Goal: Task Accomplishment & Management: Manage account settings

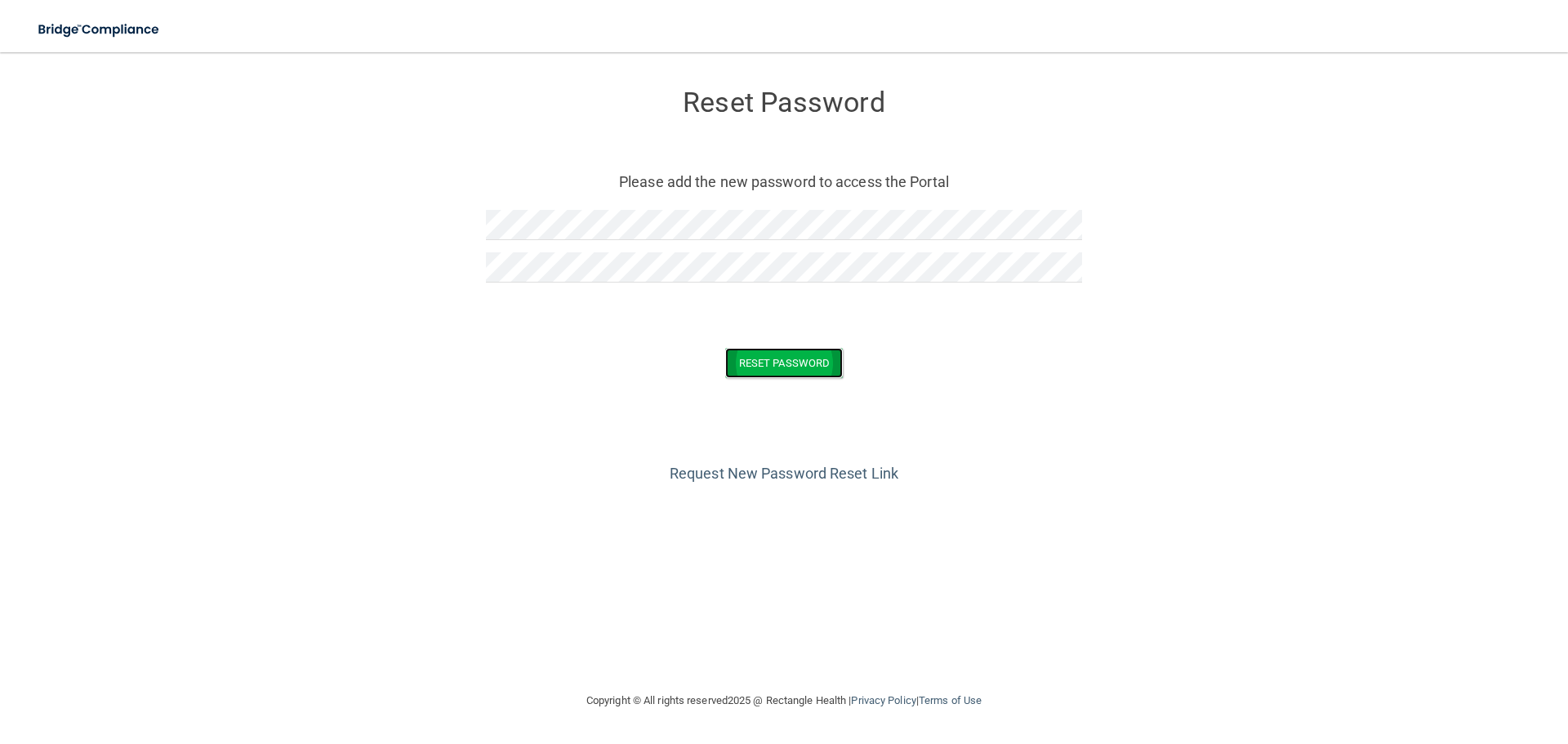
click at [793, 365] on button "Reset Password" at bounding box center [784, 363] width 118 height 30
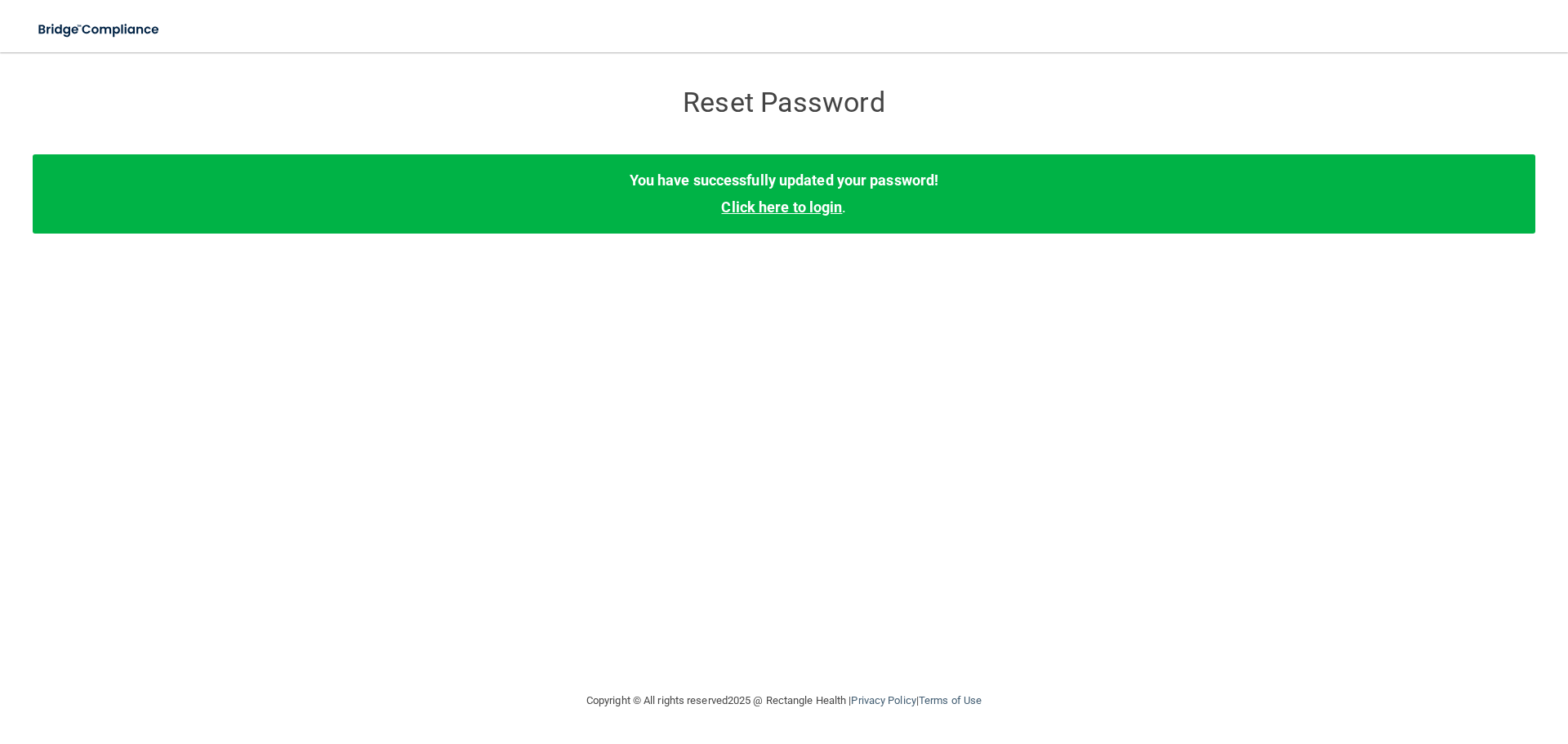
click at [785, 207] on link "Click here to login" at bounding box center [781, 206] width 121 height 17
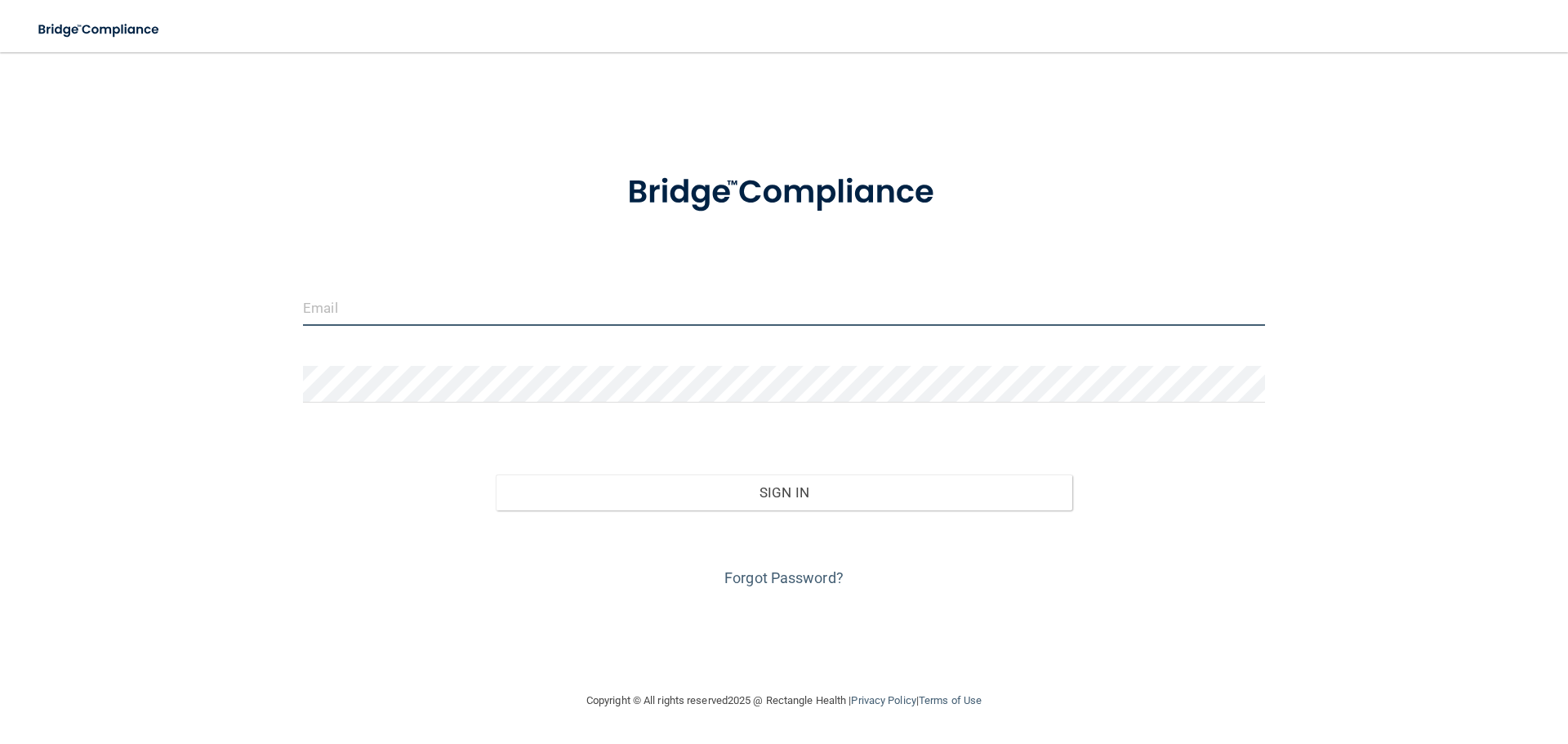
click at [346, 309] on input "email" at bounding box center [784, 307] width 962 height 37
type input "[EMAIL_ADDRESS][DOMAIN_NAME]"
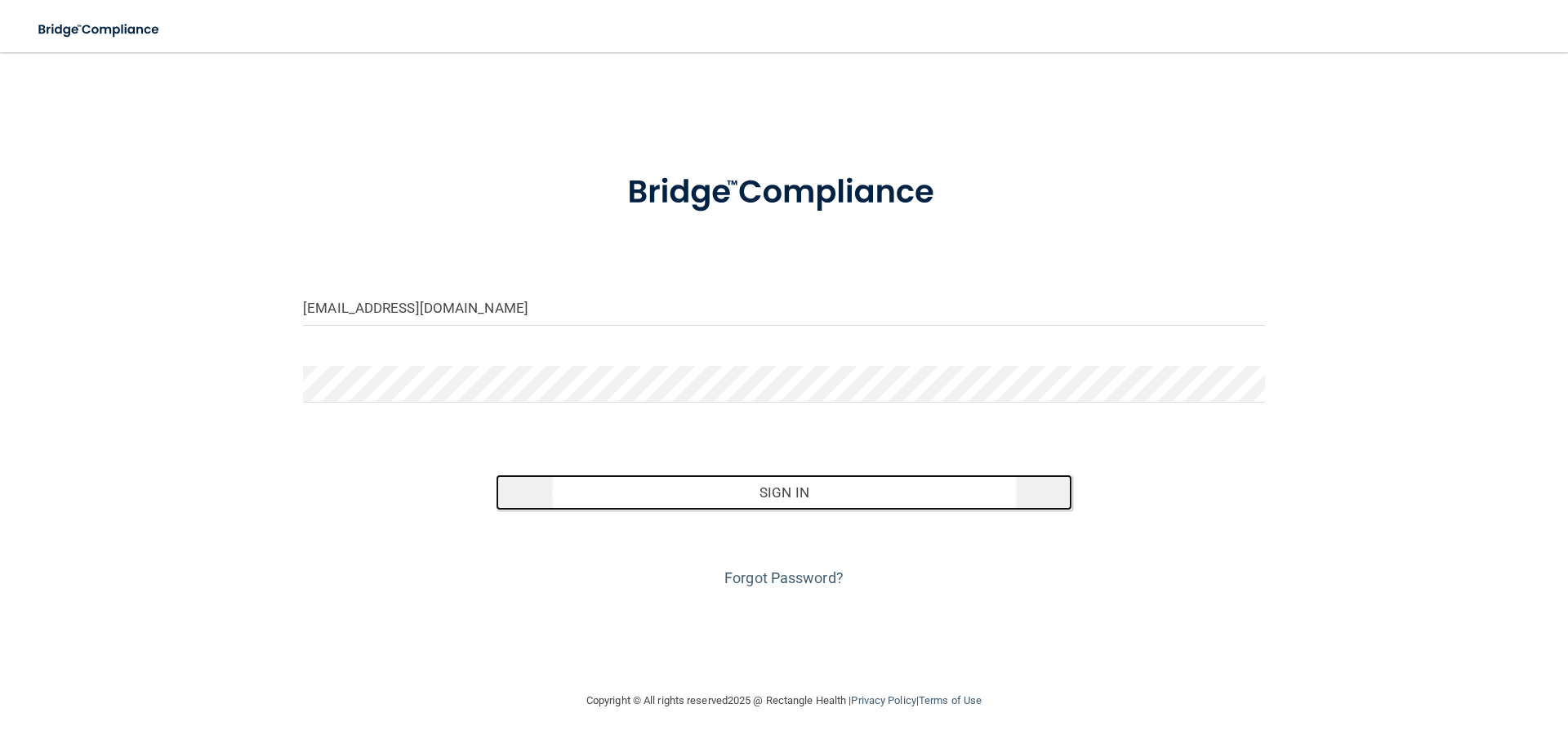
click at [808, 499] on button "Sign In" at bounding box center [784, 492] width 577 height 36
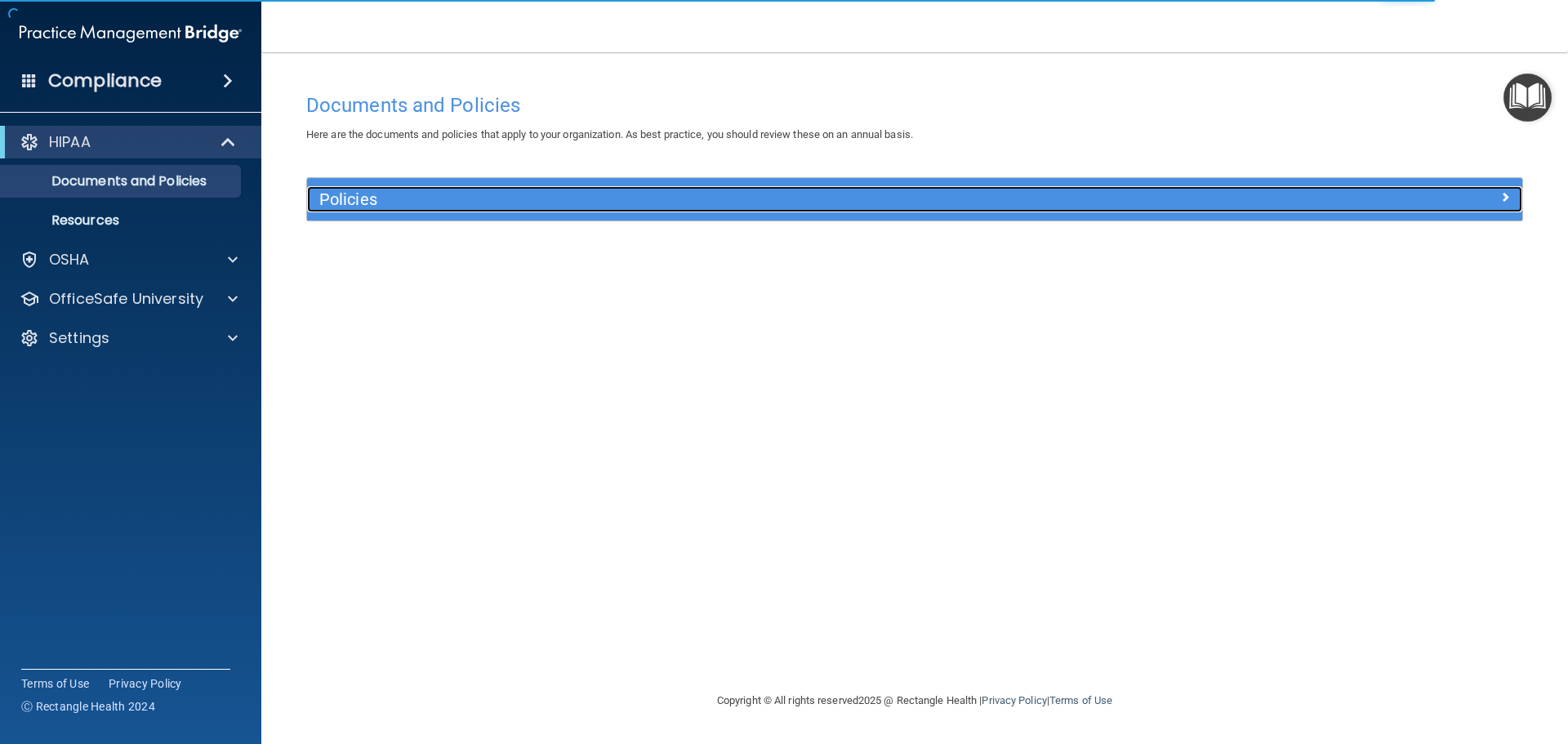
click at [345, 196] on h5 "Policies" at bounding box center [762, 199] width 887 height 18
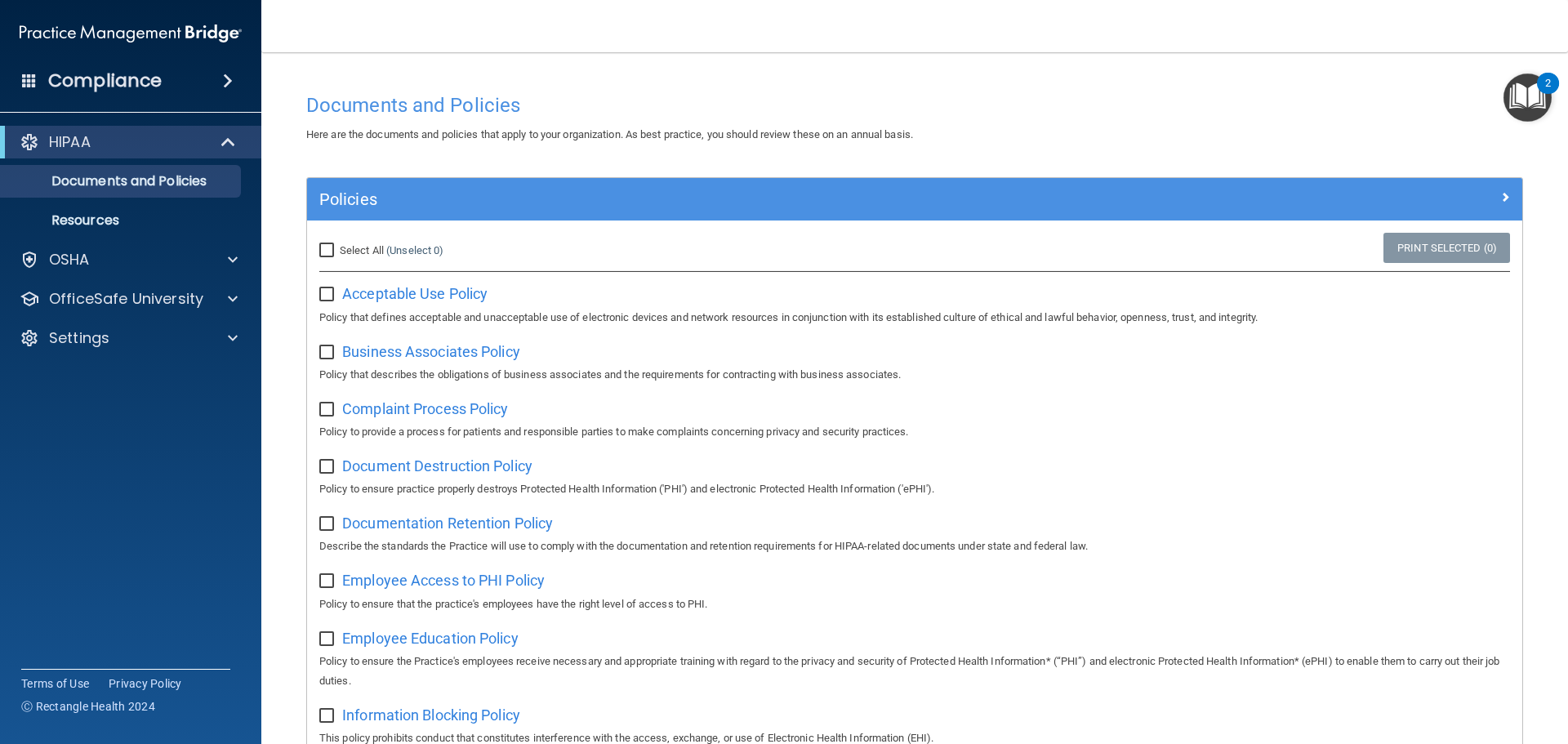
click at [327, 247] on input "Select All (Unselect 0) Unselect All" at bounding box center [328, 250] width 19 height 13
checkbox input "true"
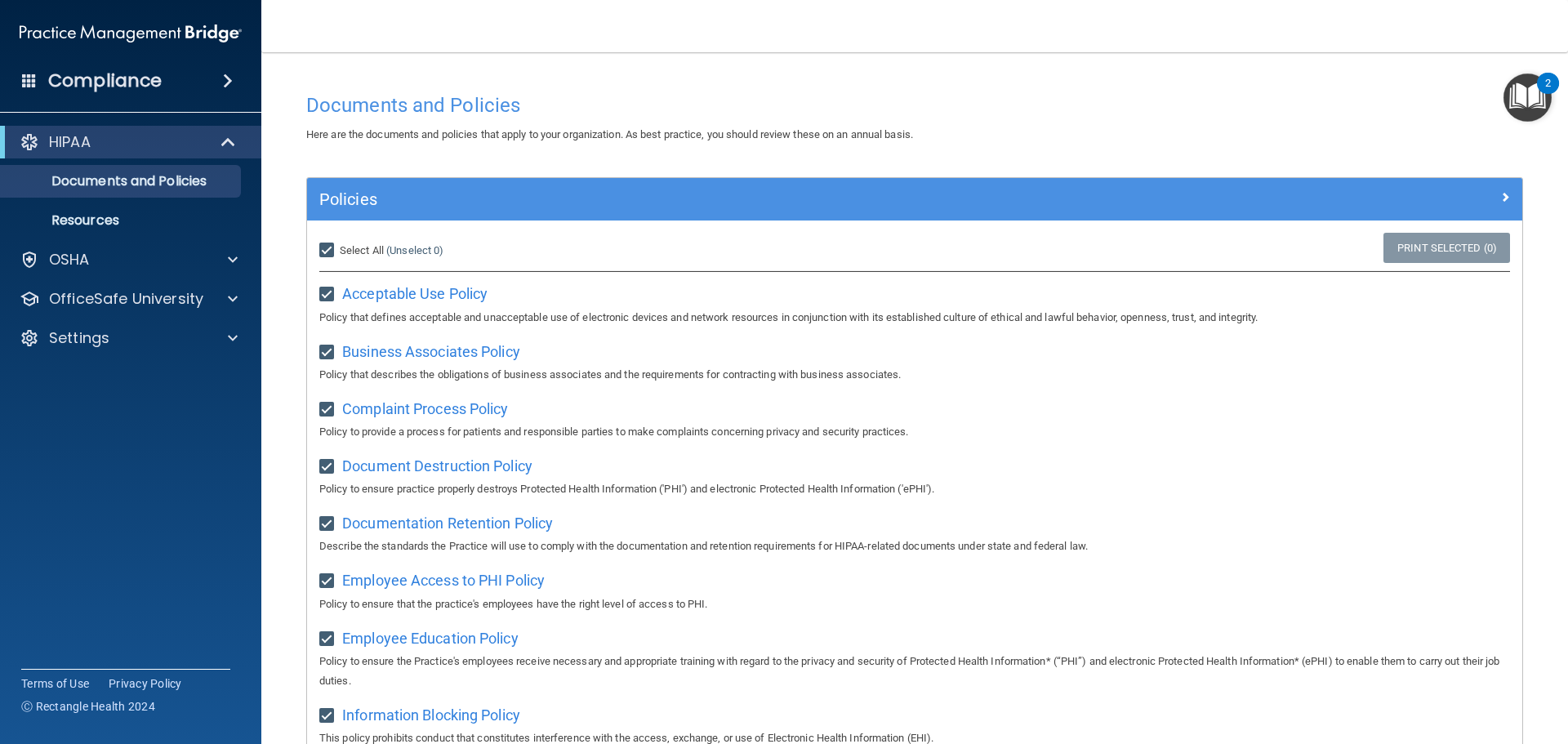
checkbox input "true"
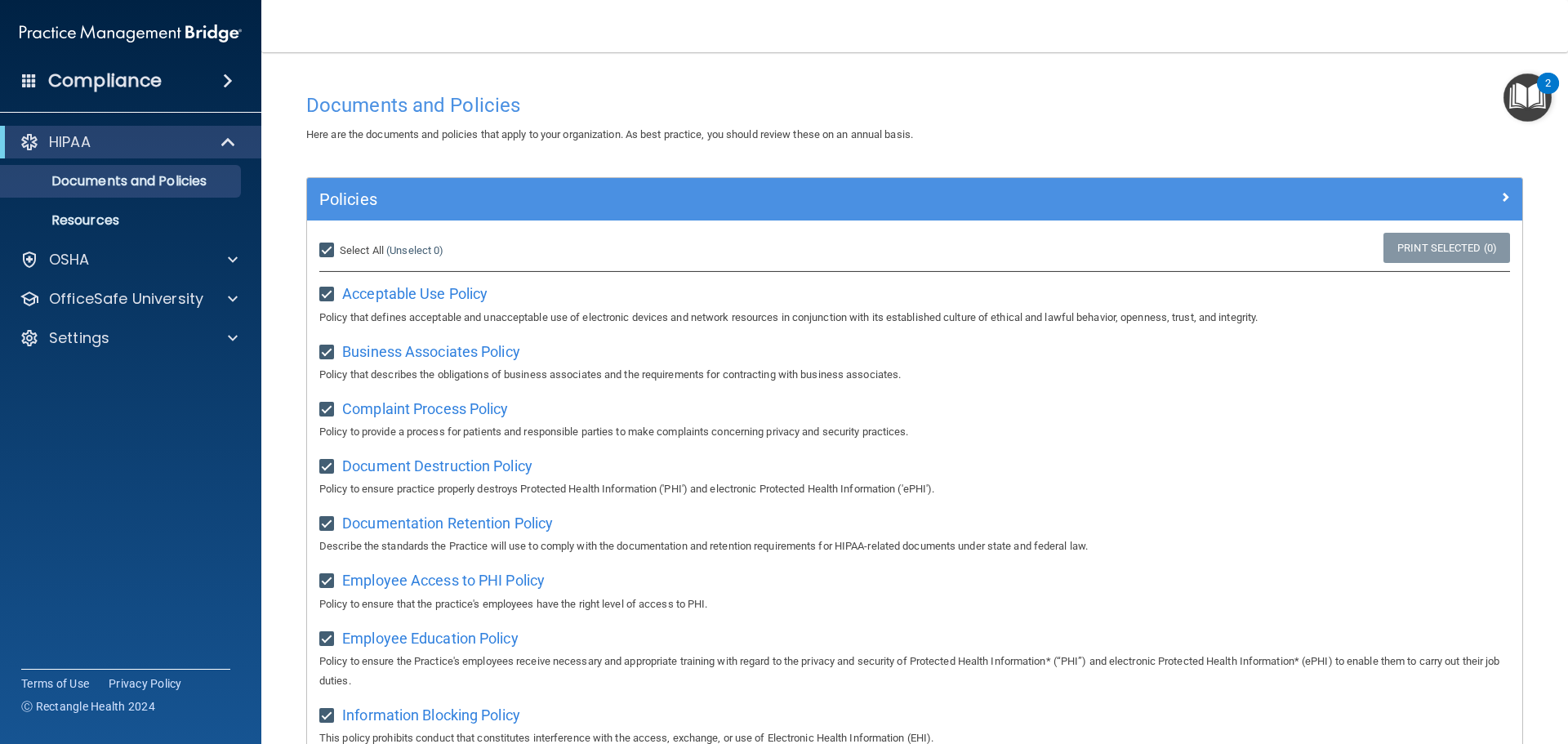
checkbox input "true"
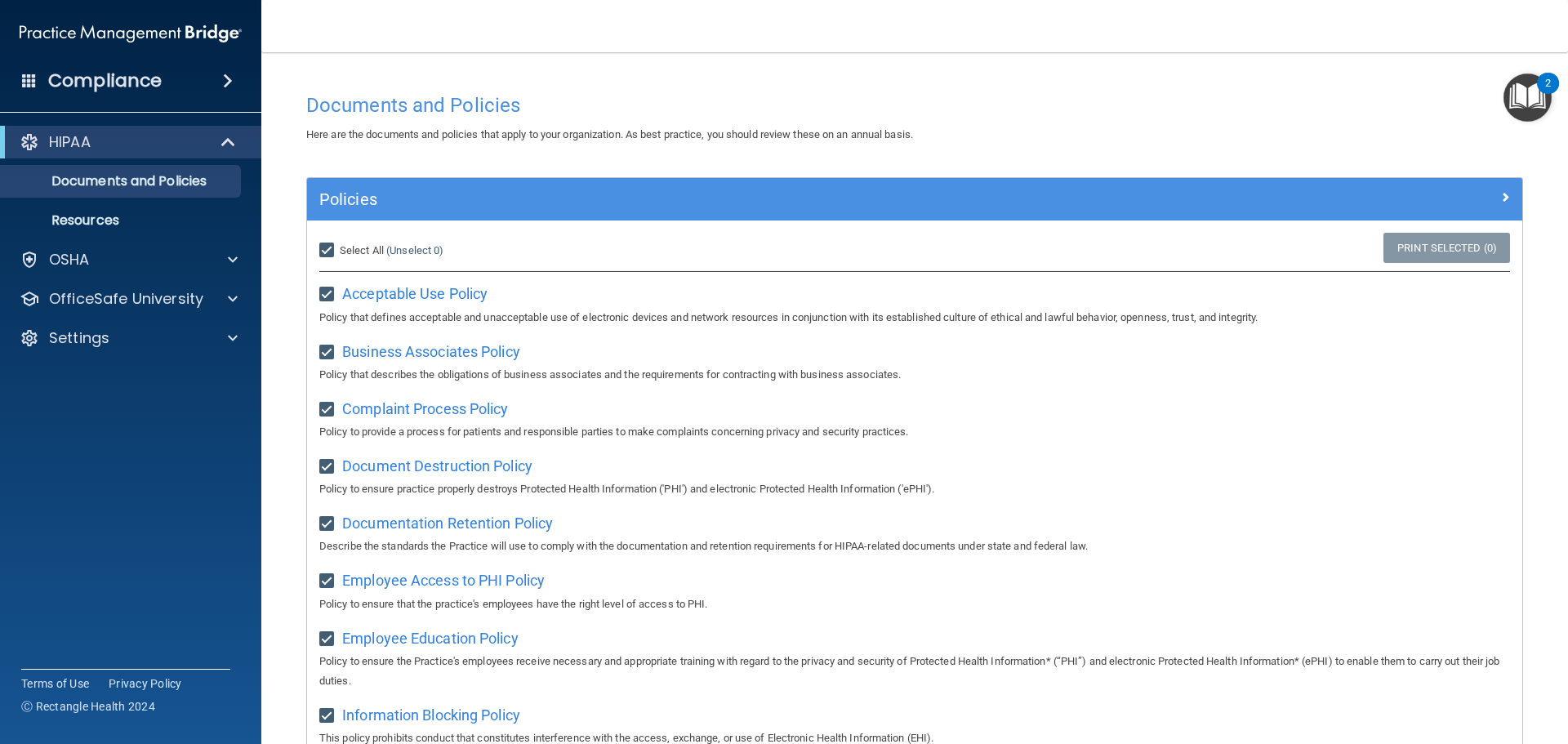
checkbox input "true"
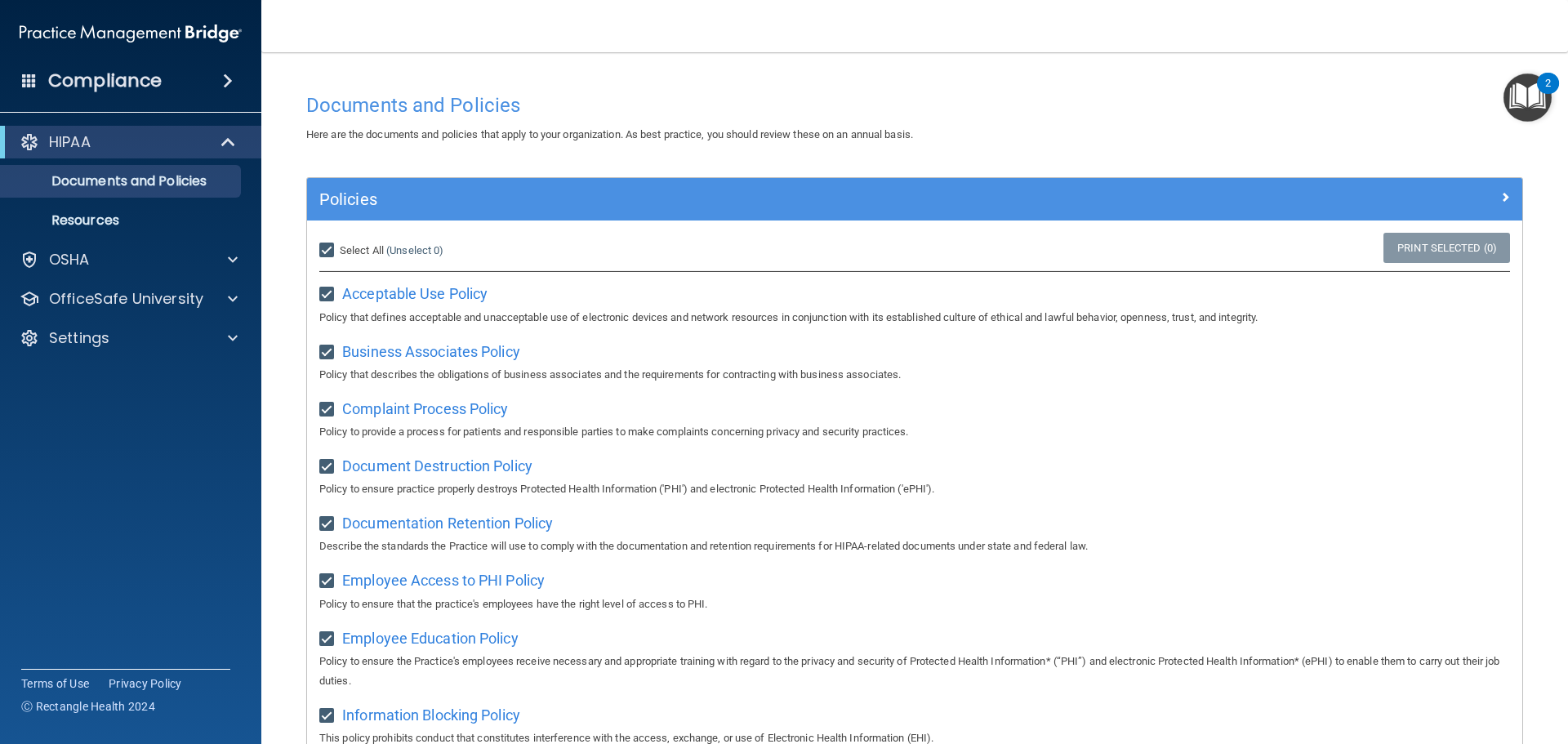
checkbox input "true"
click at [1410, 249] on link "Print Selected (21)" at bounding box center [1443, 248] width 132 height 30
click at [105, 85] on h4 "Compliance" at bounding box center [105, 81] width 114 height 23
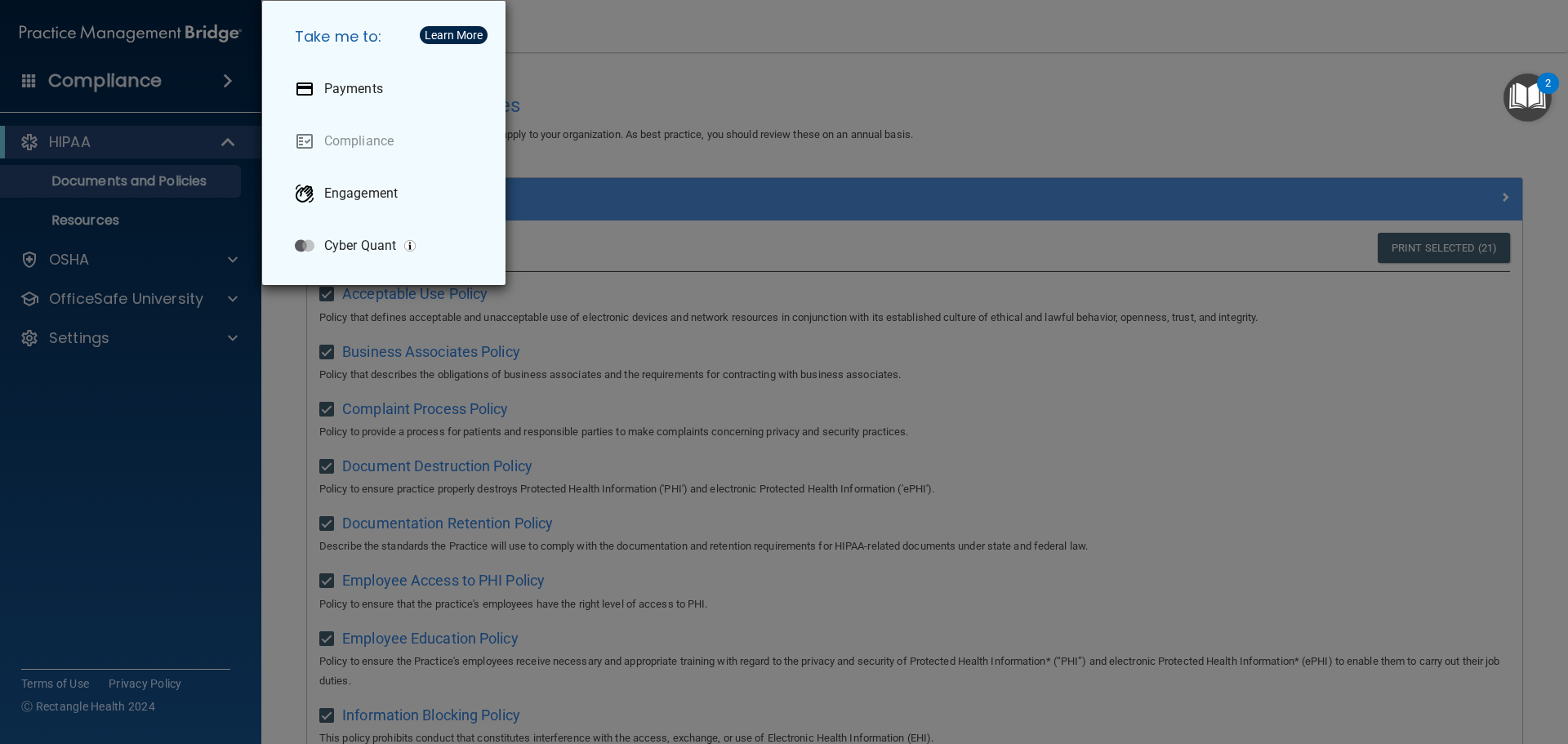
click at [605, 69] on div "Take me to: Payments Compliance Engagement Cyber Quant" at bounding box center [784, 372] width 1568 height 744
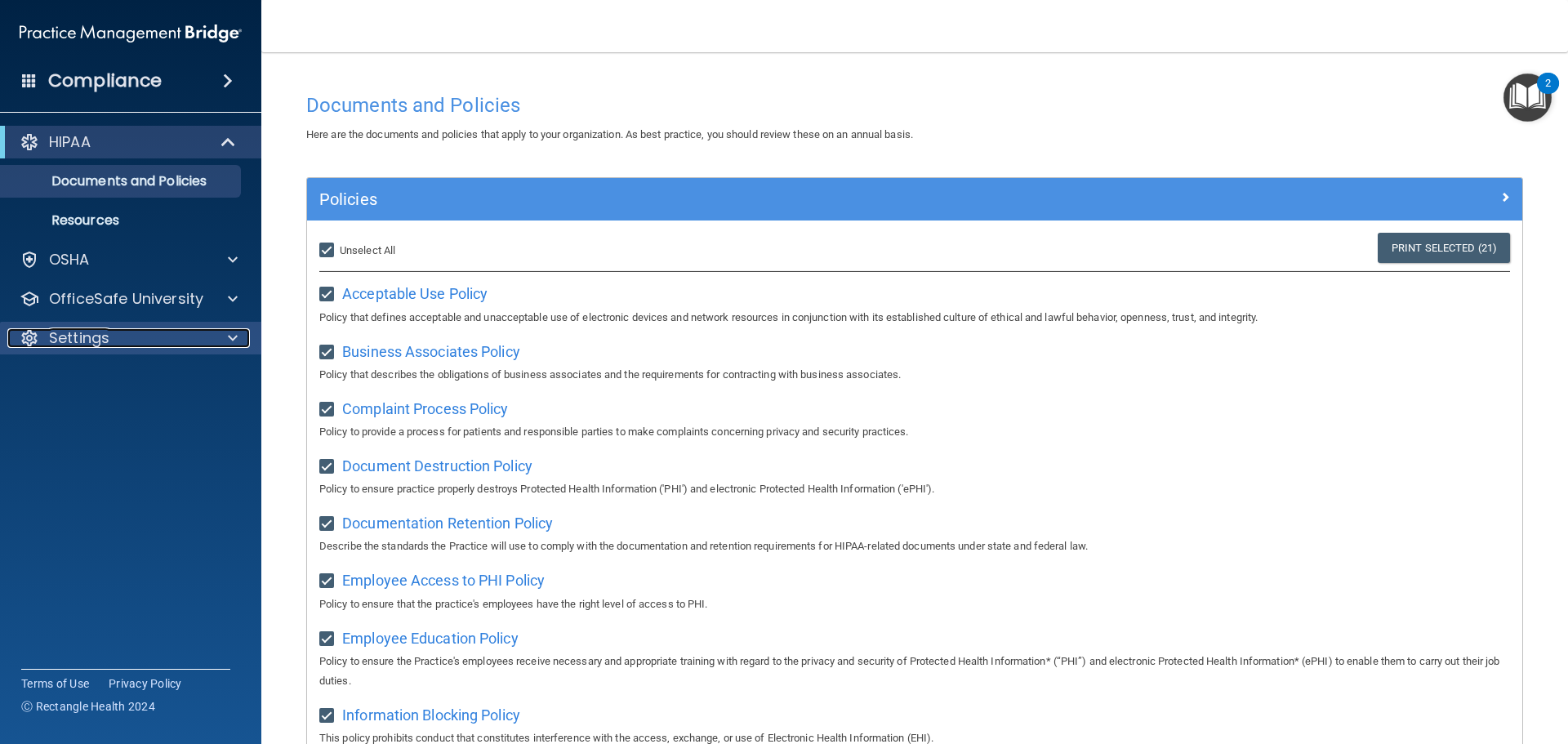
click at [229, 333] on span at bounding box center [233, 338] width 10 height 20
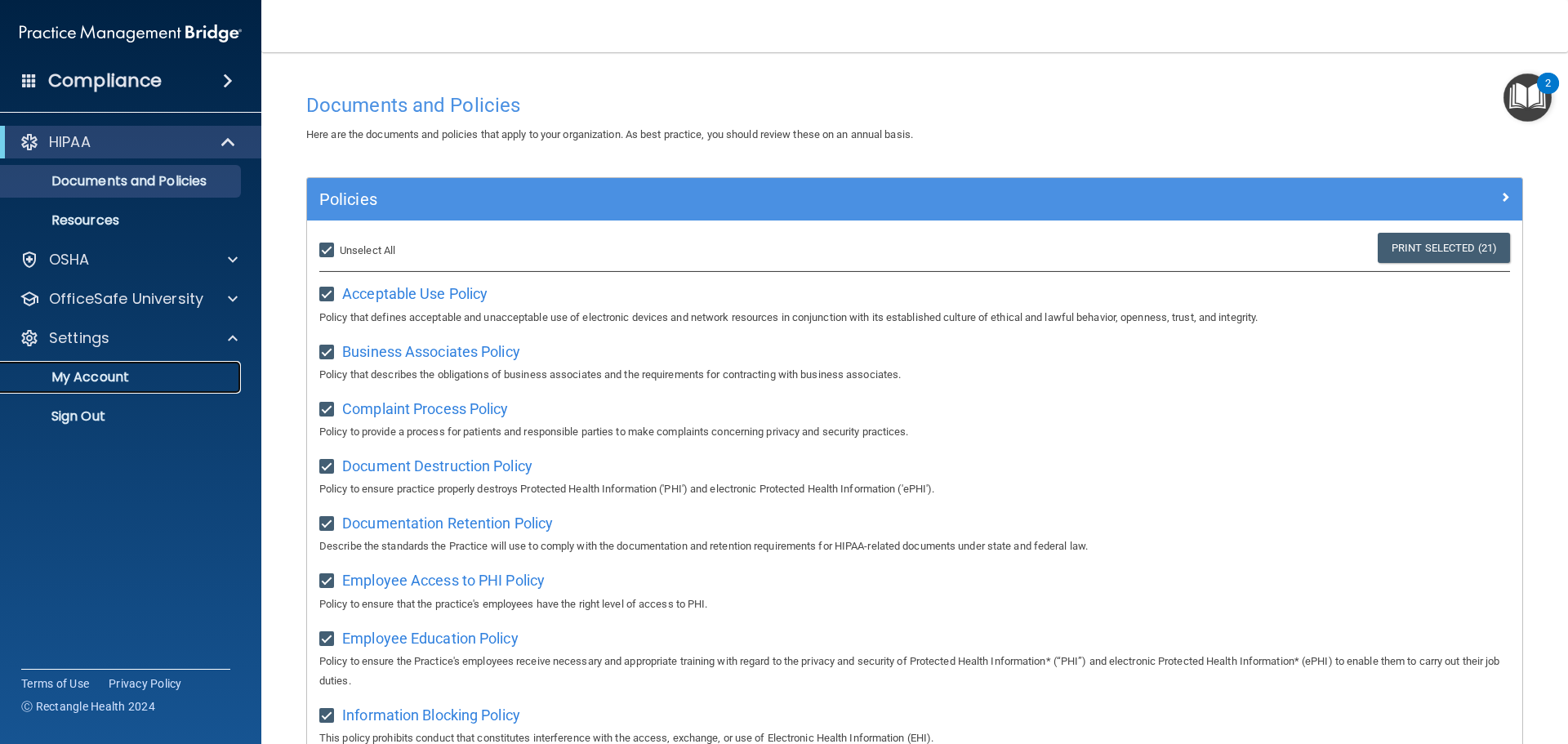
click at [103, 373] on p "My Account" at bounding box center [123, 376] width 223 height 16
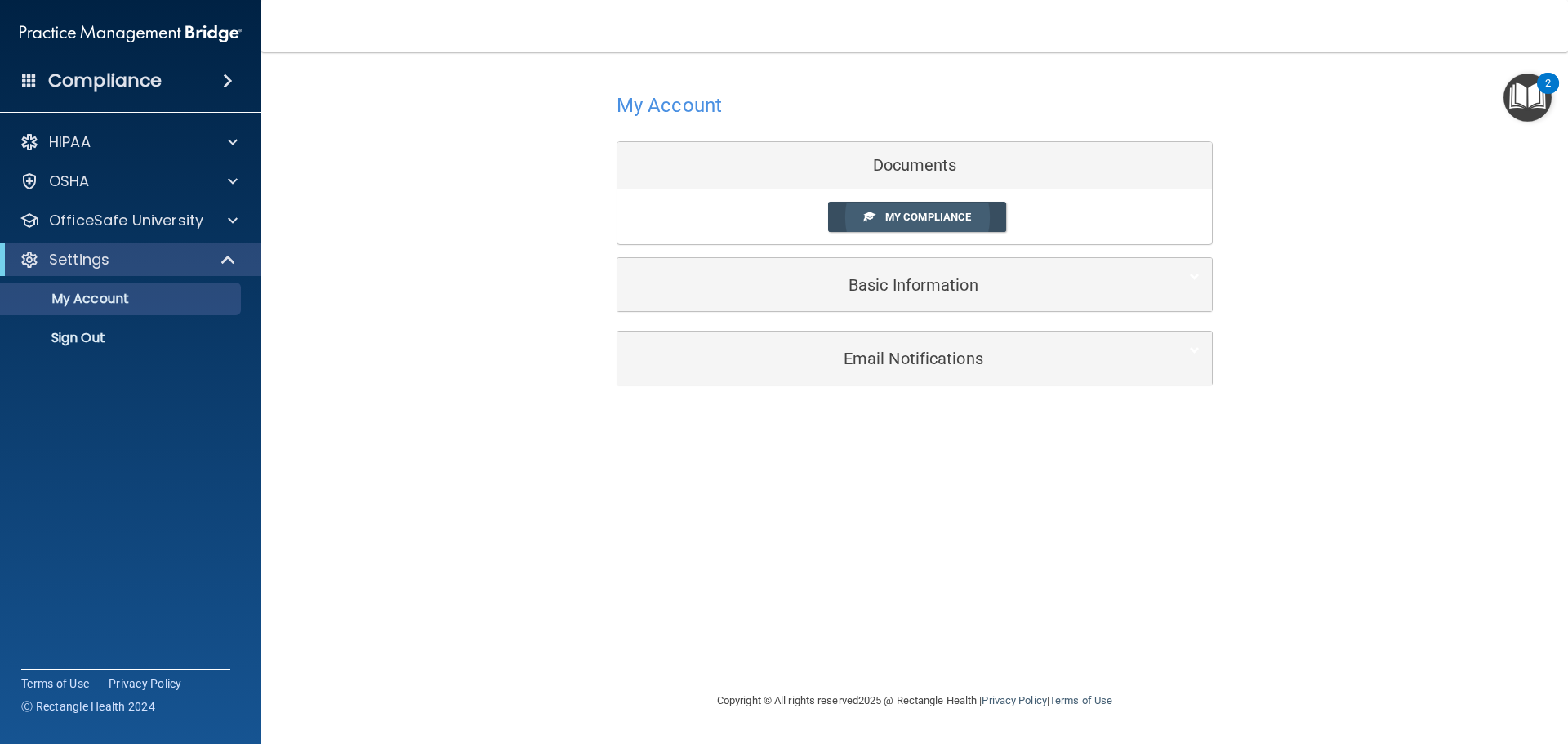
click at [918, 218] on span "My Compliance" at bounding box center [927, 216] width 86 height 12
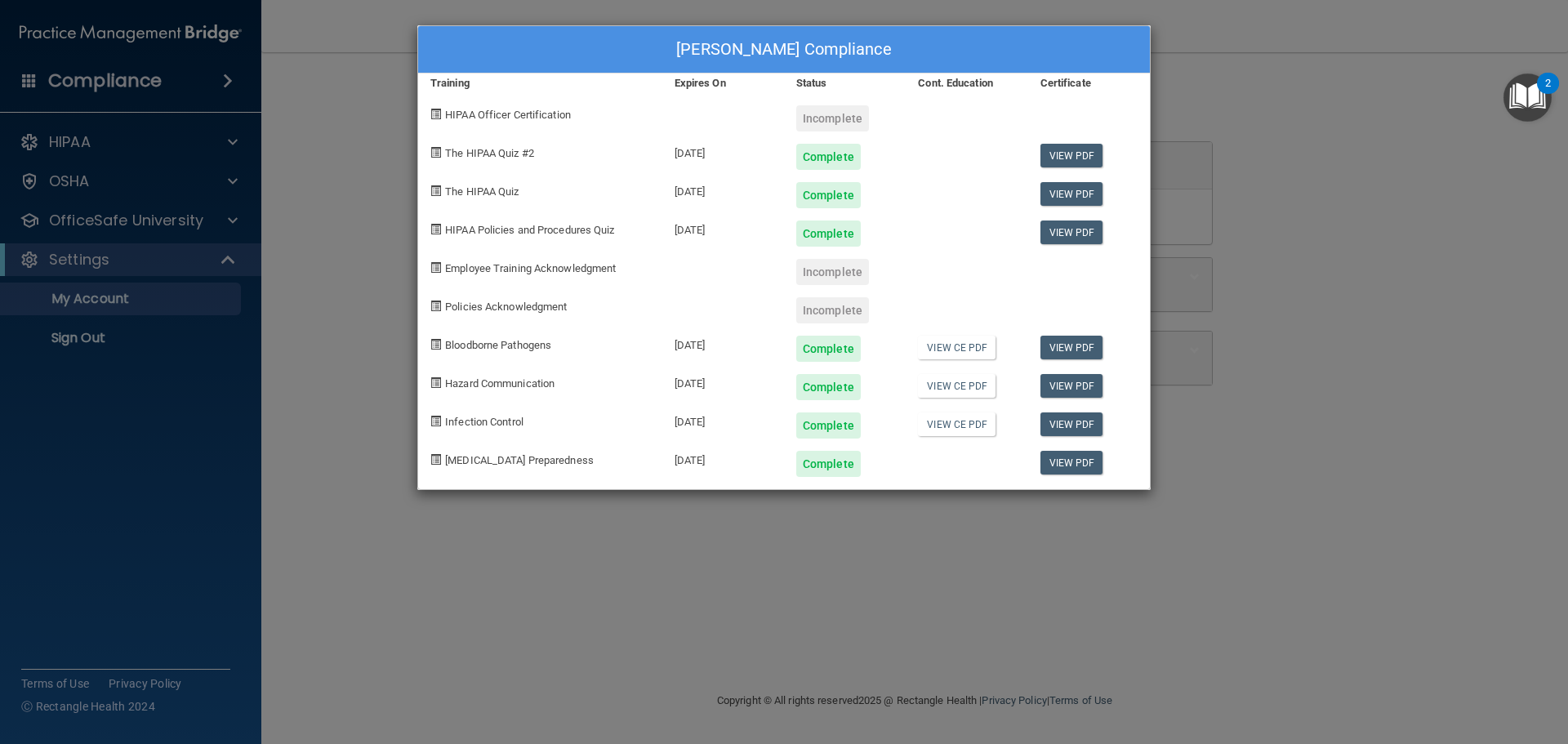
click at [505, 303] on span "Policies Acknowledgment" at bounding box center [506, 307] width 122 height 12
click at [1256, 65] on div "Angela Doshier's Compliance Training Expires On Status Cont. Education Certific…" at bounding box center [784, 372] width 1568 height 744
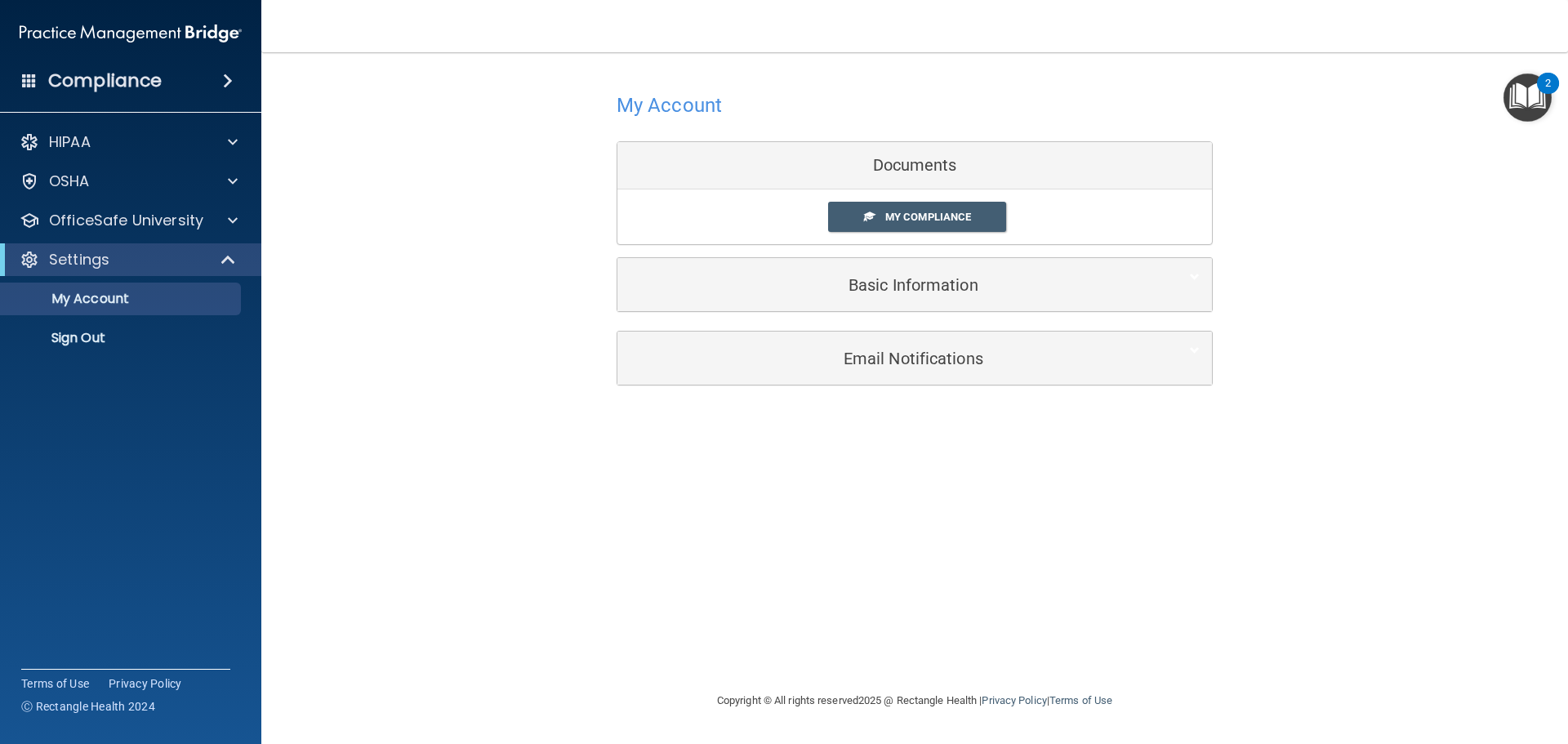
click at [1540, 97] on img "Open Resource Center, 2 new notifications" at bounding box center [1527, 98] width 48 height 48
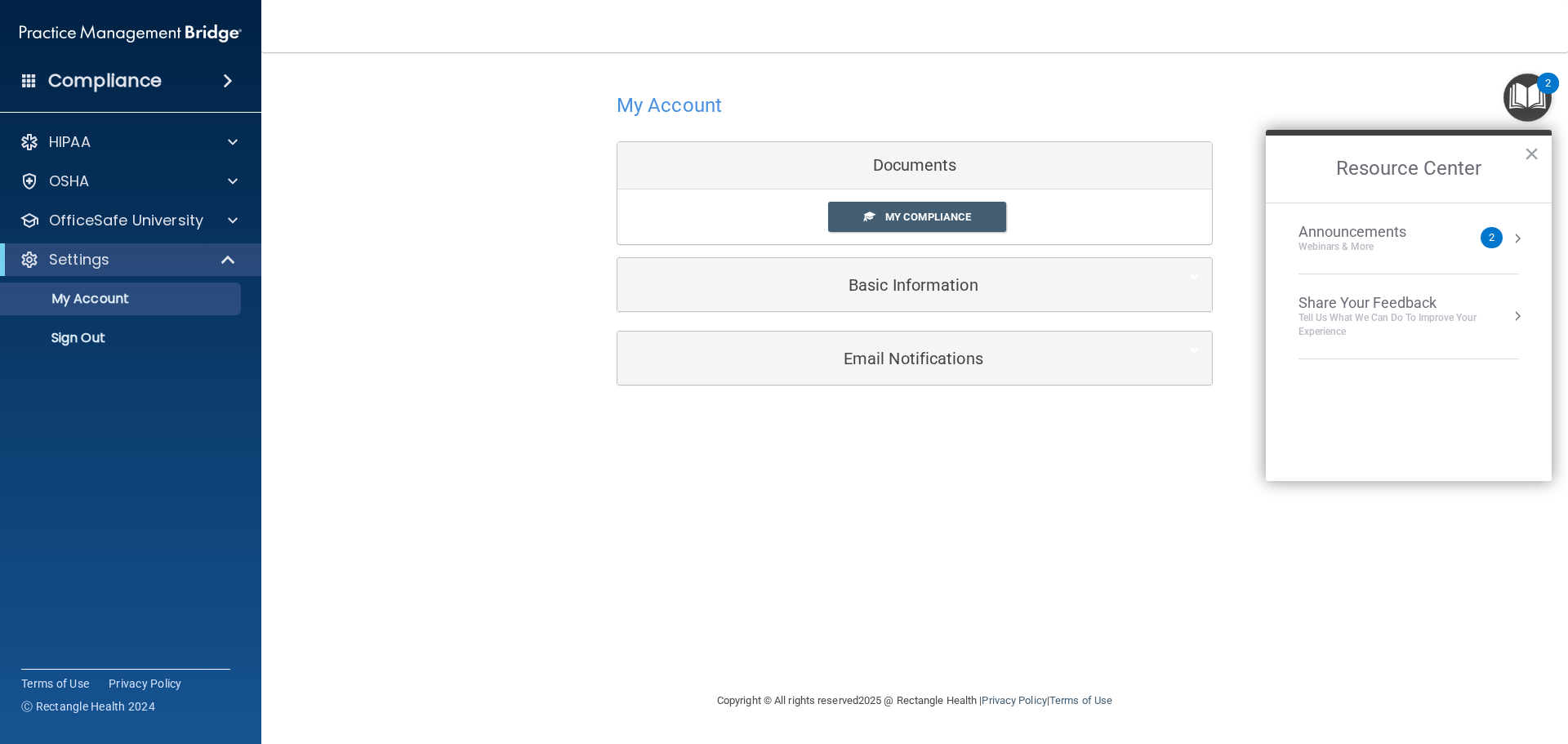
click at [1491, 238] on div "2" at bounding box center [1491, 238] width 6 height 0
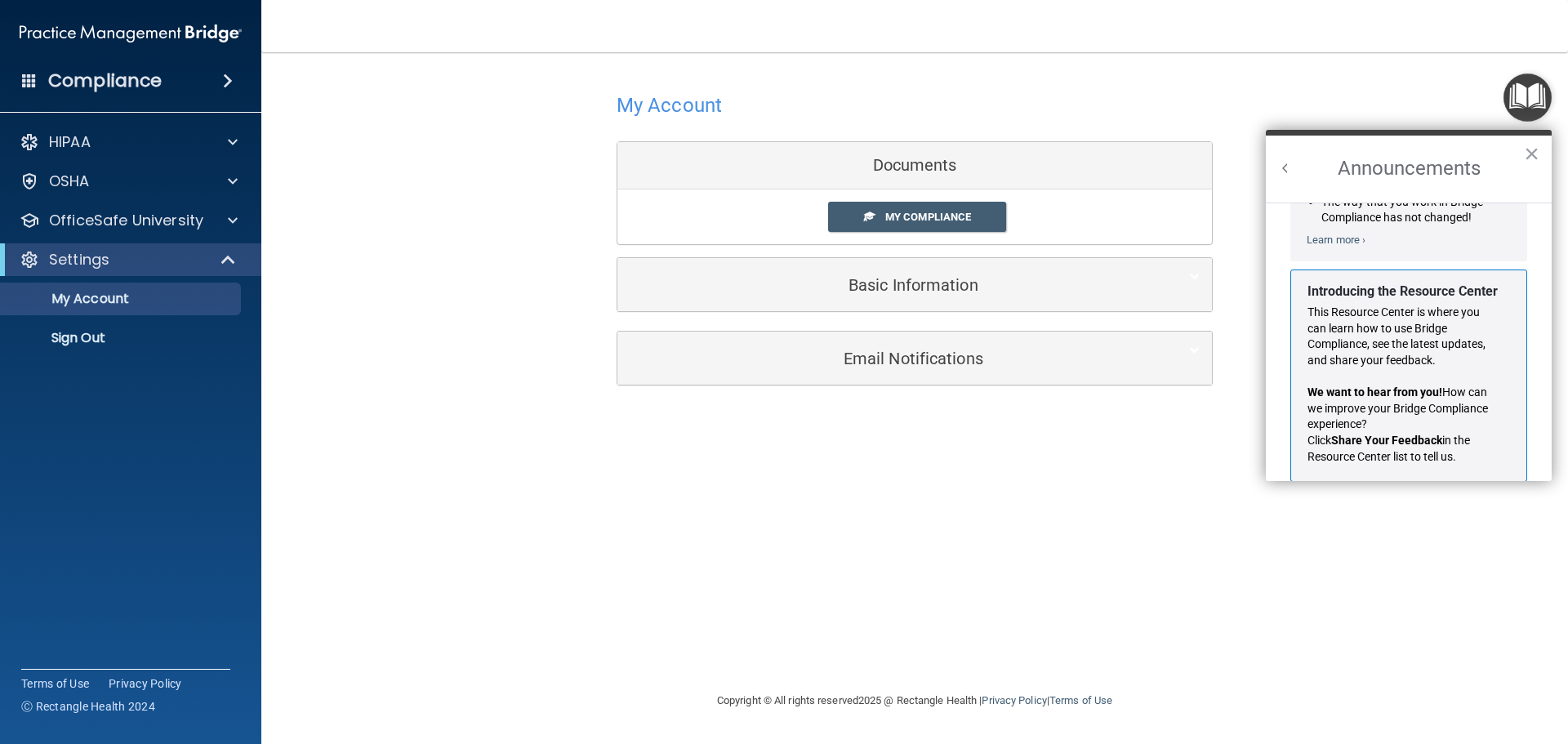
scroll to position [205, 0]
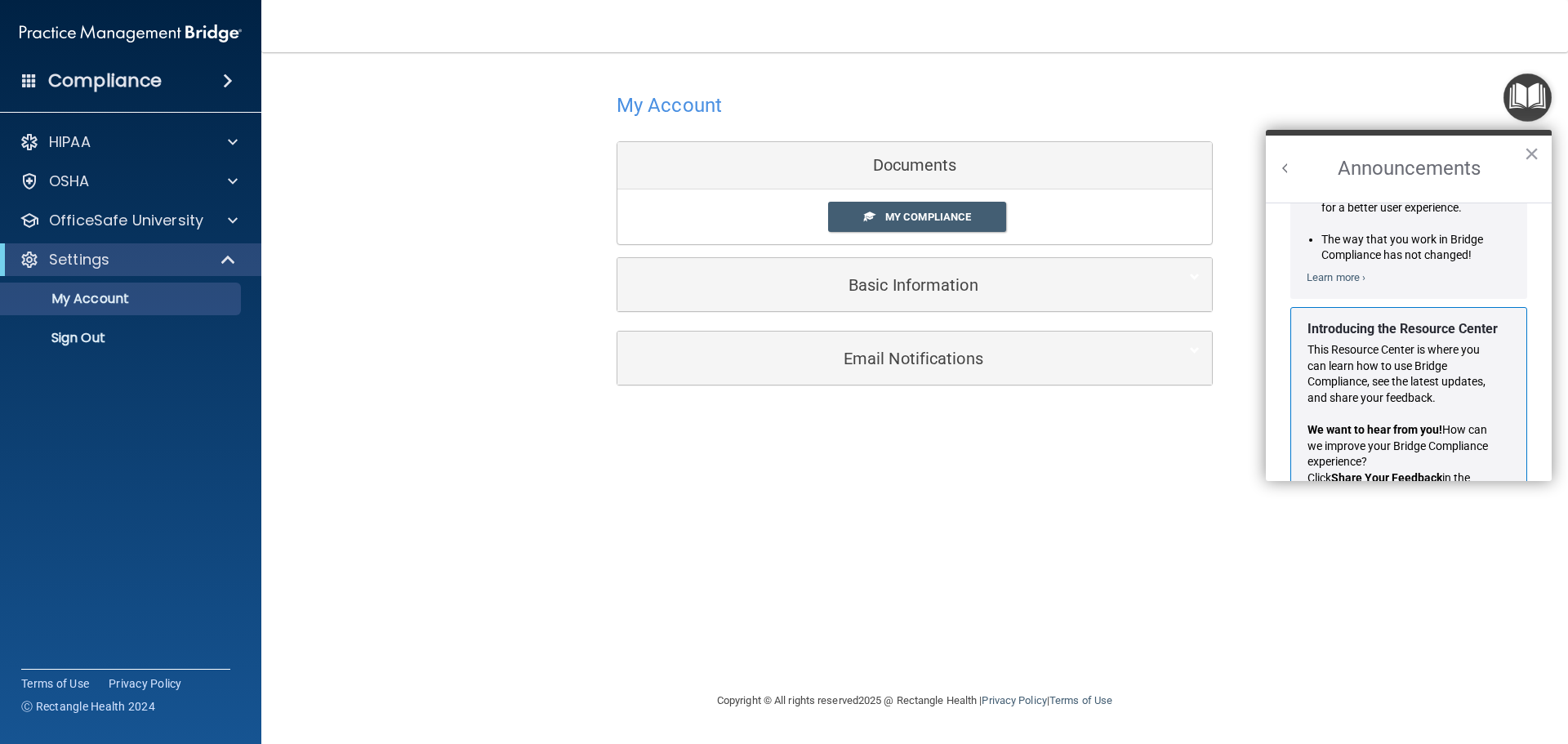
click at [1286, 168] on button "Back to Resource Center Home" at bounding box center [1285, 168] width 16 height 16
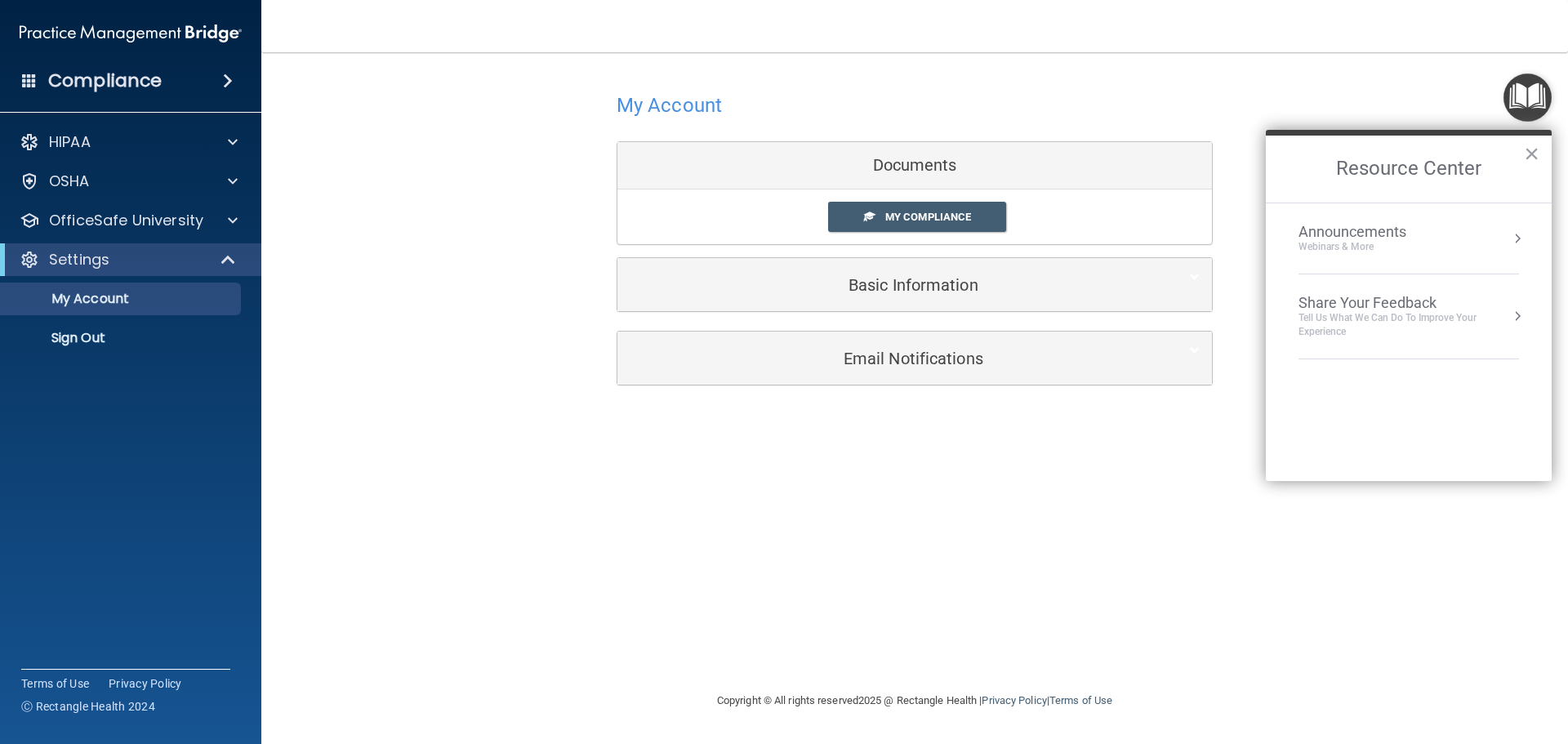
click at [1360, 320] on div "Tell Us What We Can Do to Improve Your Experience" at bounding box center [1408, 325] width 220 height 28
click at [1532, 156] on button "×" at bounding box center [1531, 153] width 16 height 26
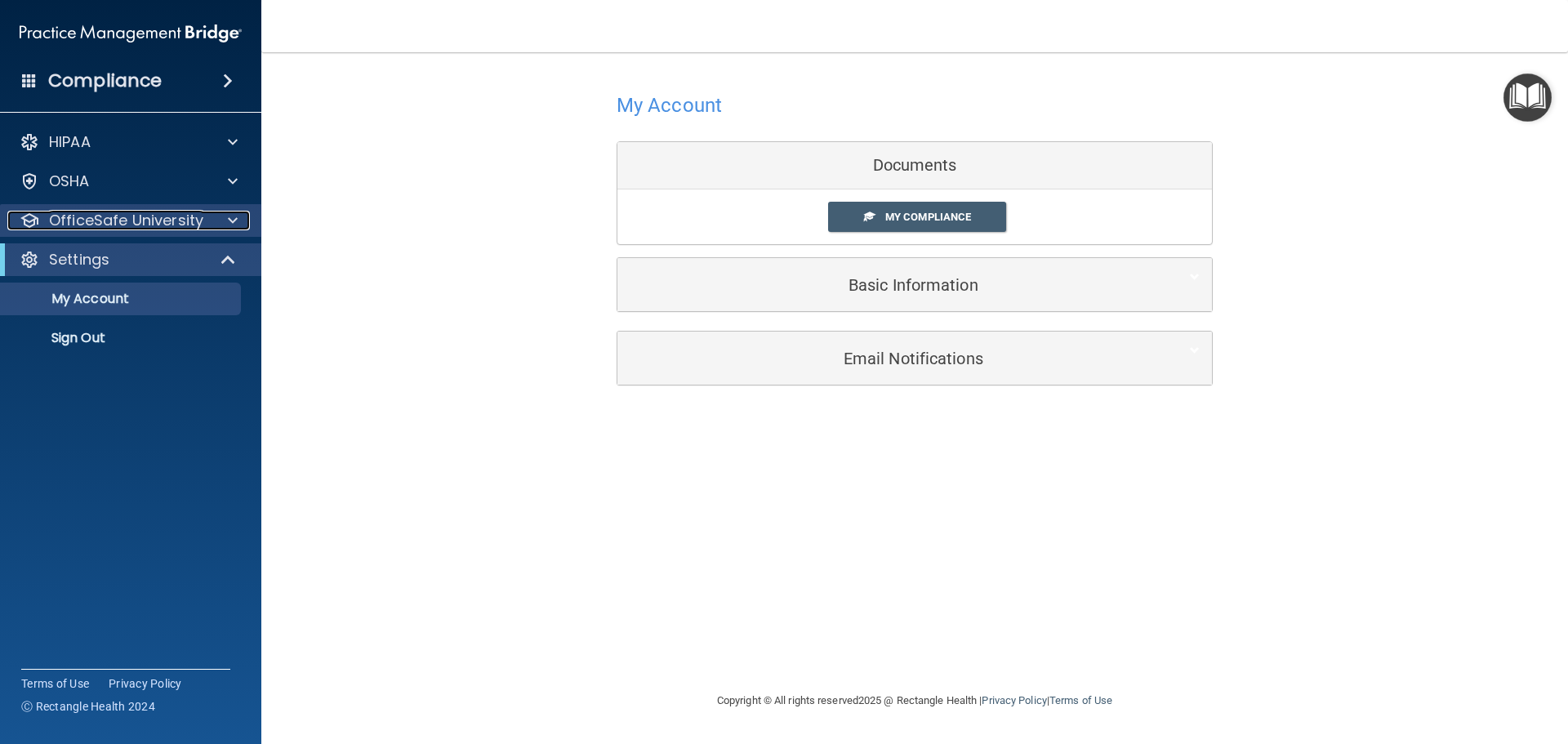
click at [131, 216] on p "OfficeSafe University" at bounding box center [126, 220] width 154 height 20
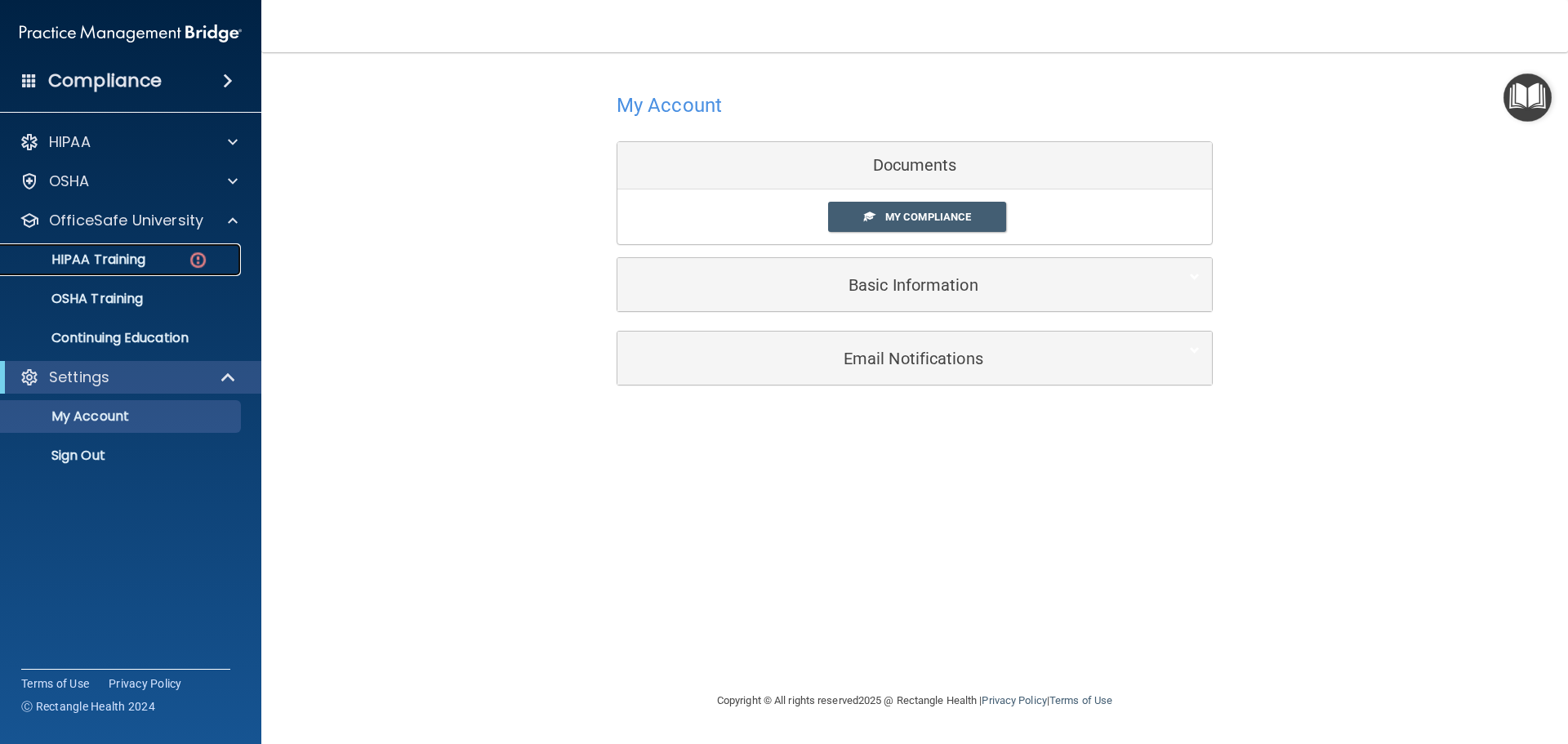
click at [112, 260] on p "HIPAA Training" at bounding box center [78, 259] width 134 height 16
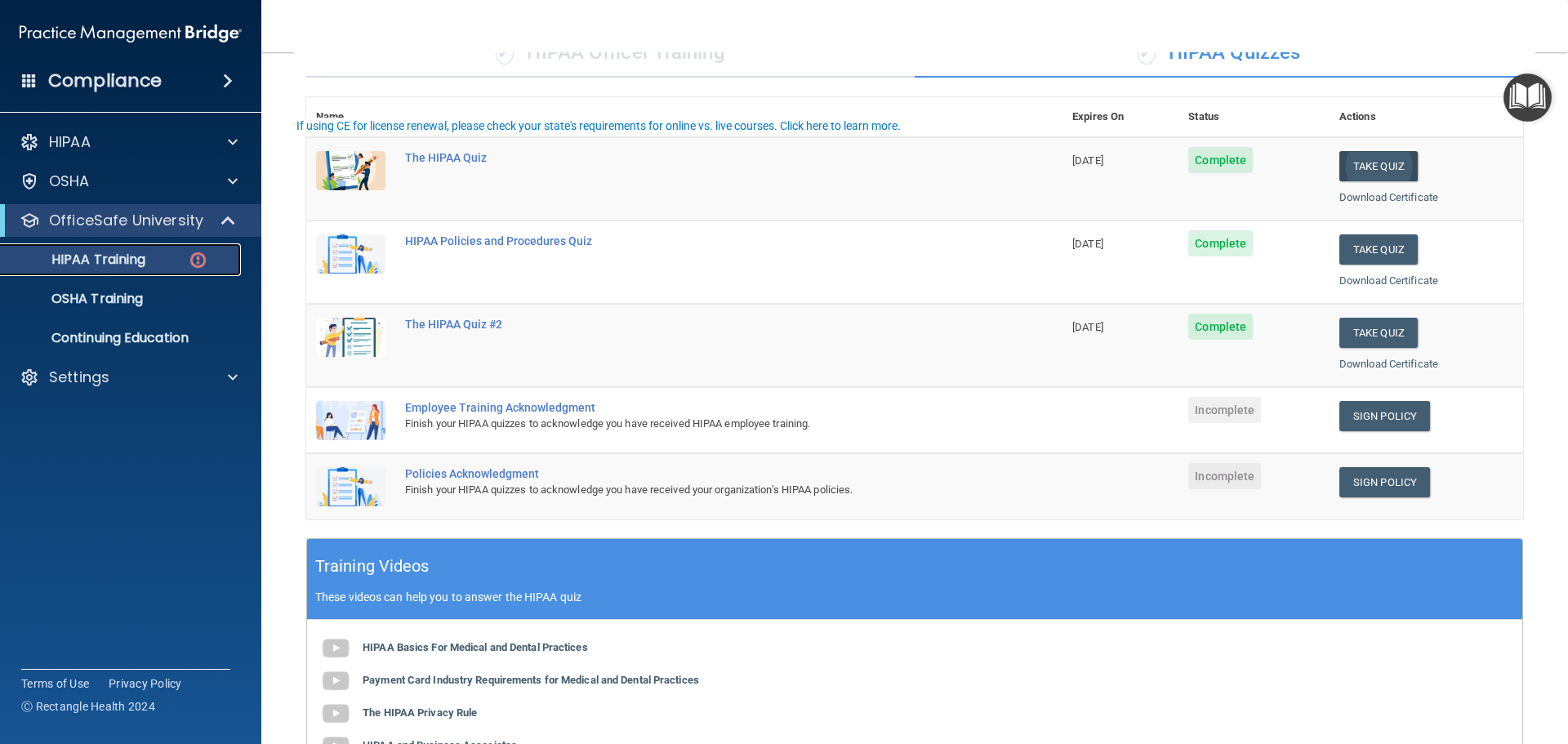
scroll to position [163, 0]
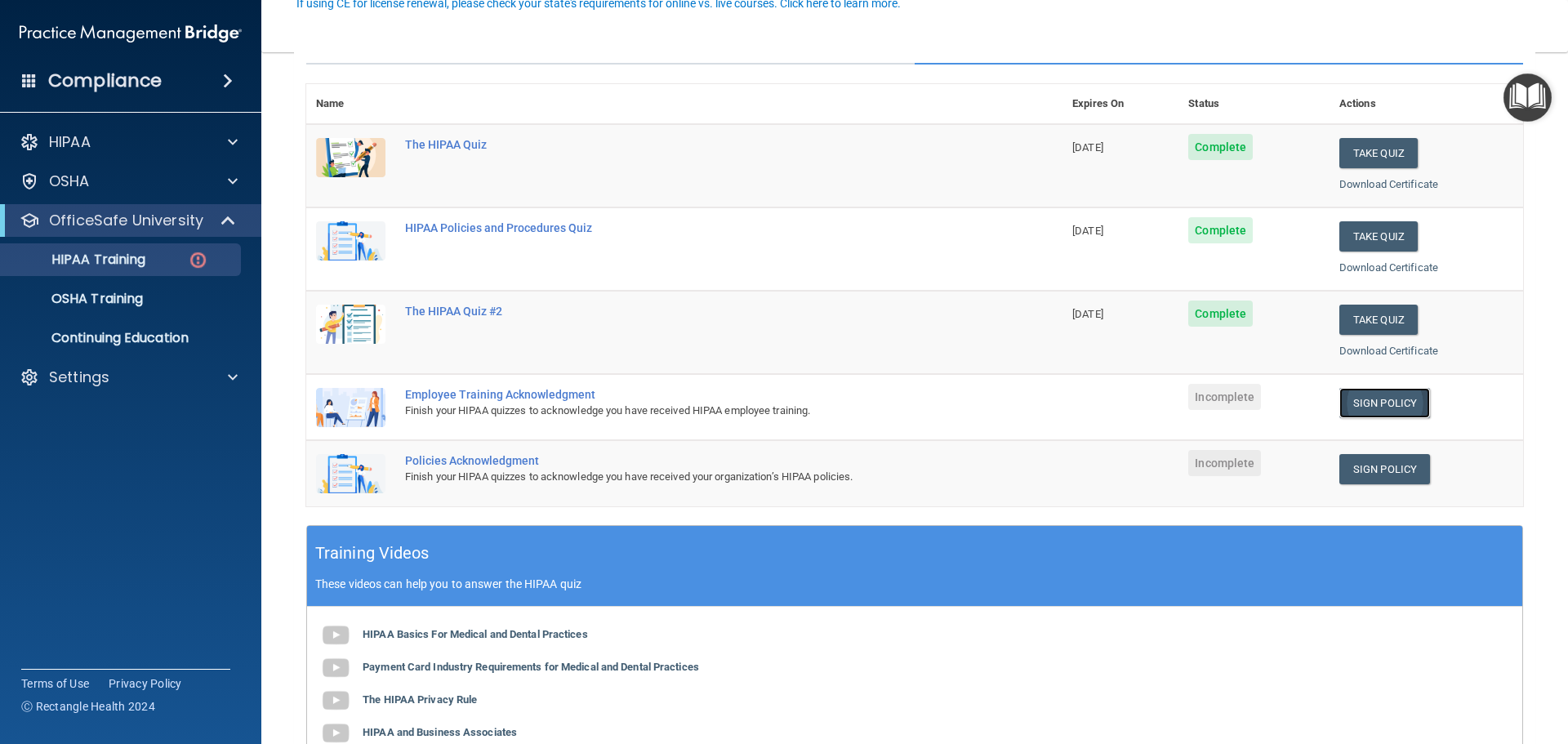
click at [1368, 405] on link "Sign Policy" at bounding box center [1384, 402] width 91 height 30
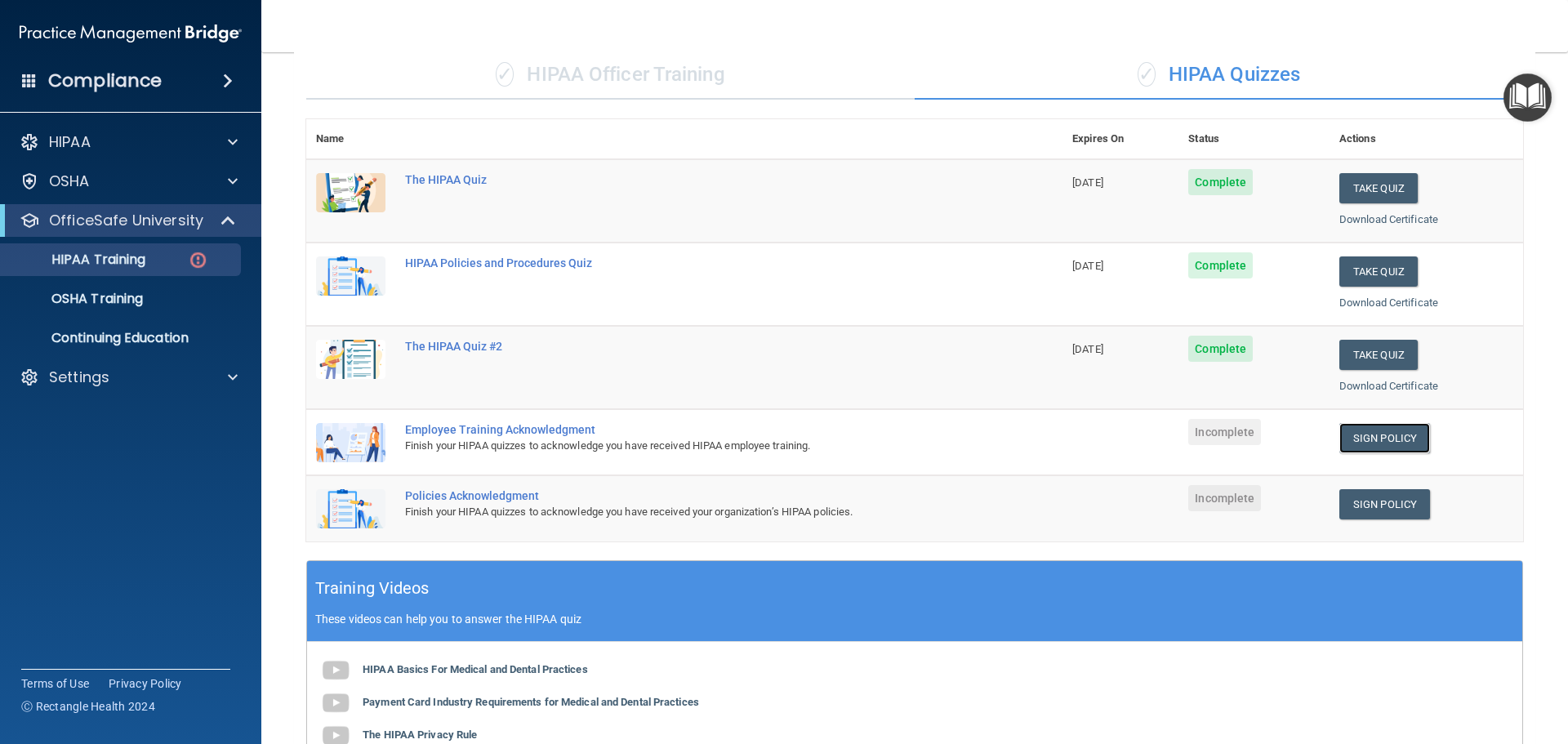
scroll to position [0, 0]
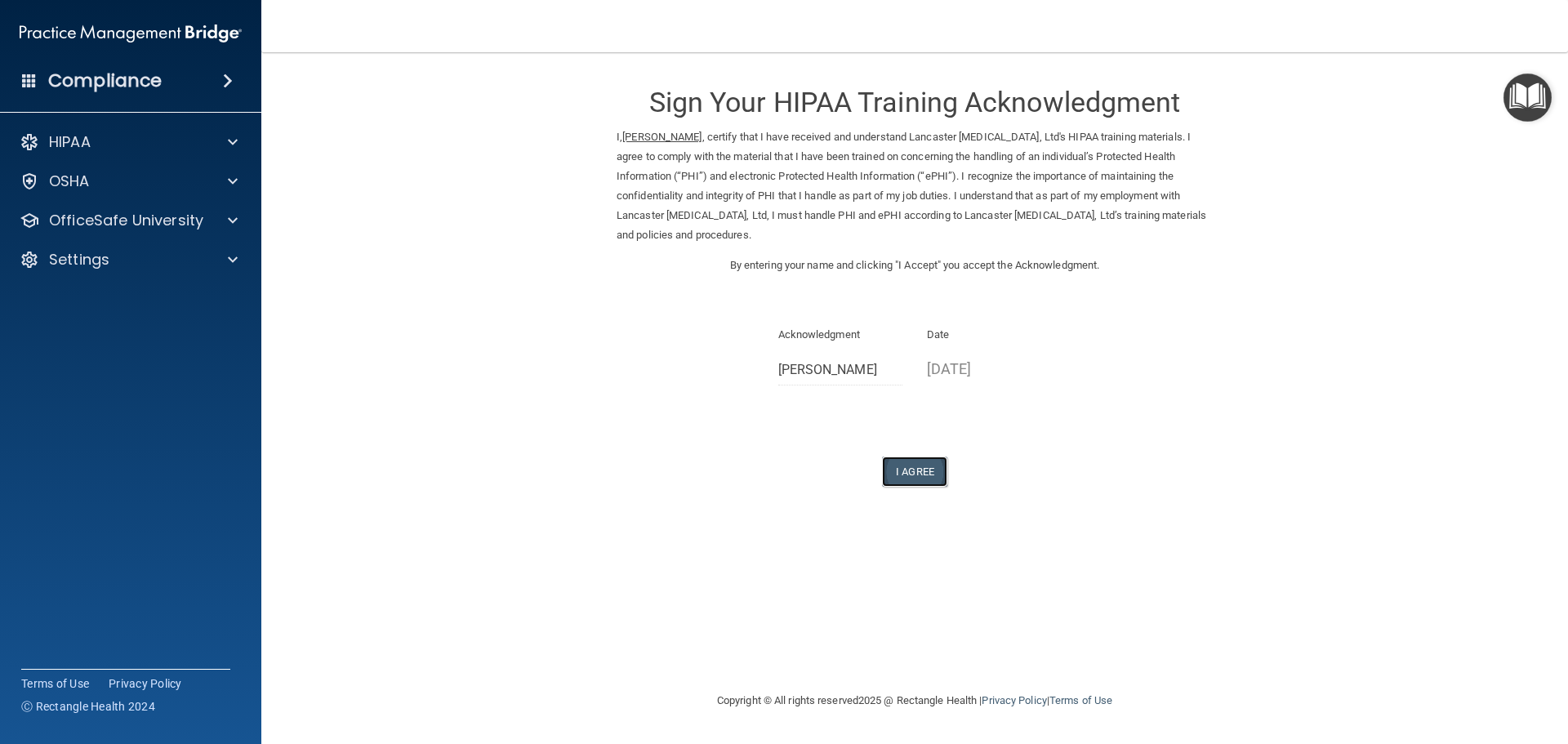
click at [921, 473] on button "I Agree" at bounding box center [915, 471] width 66 height 30
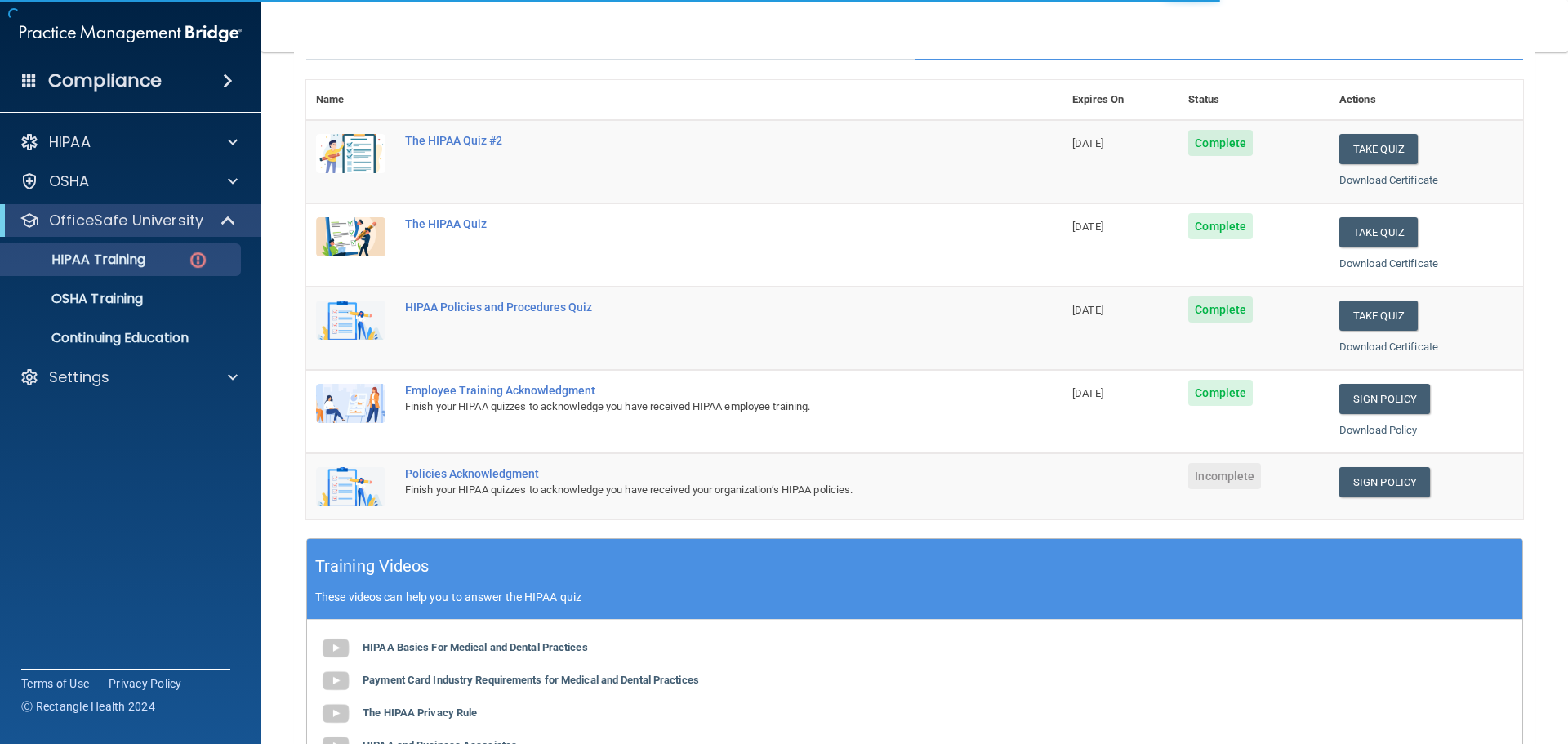
scroll to position [468, 0]
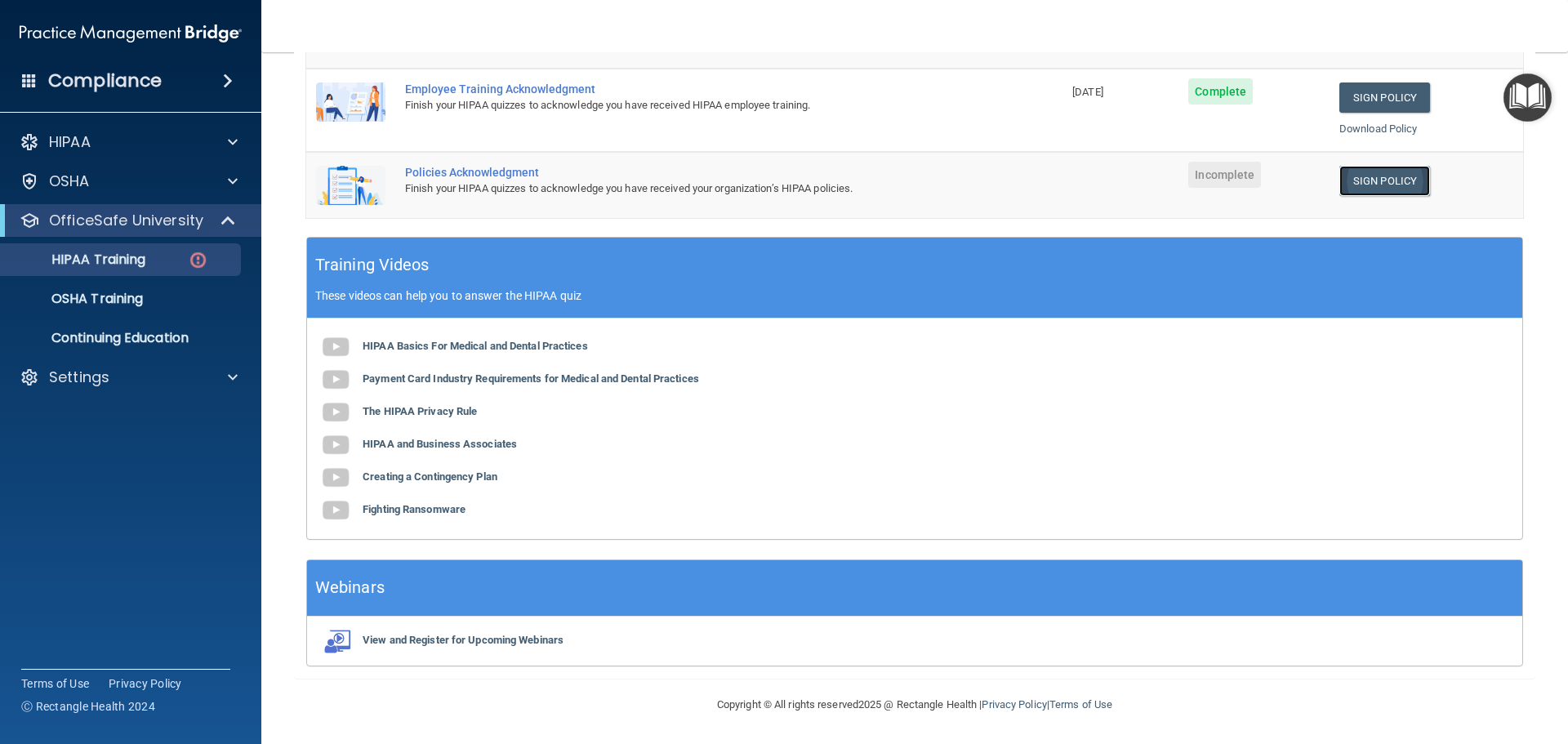
click at [1372, 182] on link "Sign Policy" at bounding box center [1384, 180] width 91 height 30
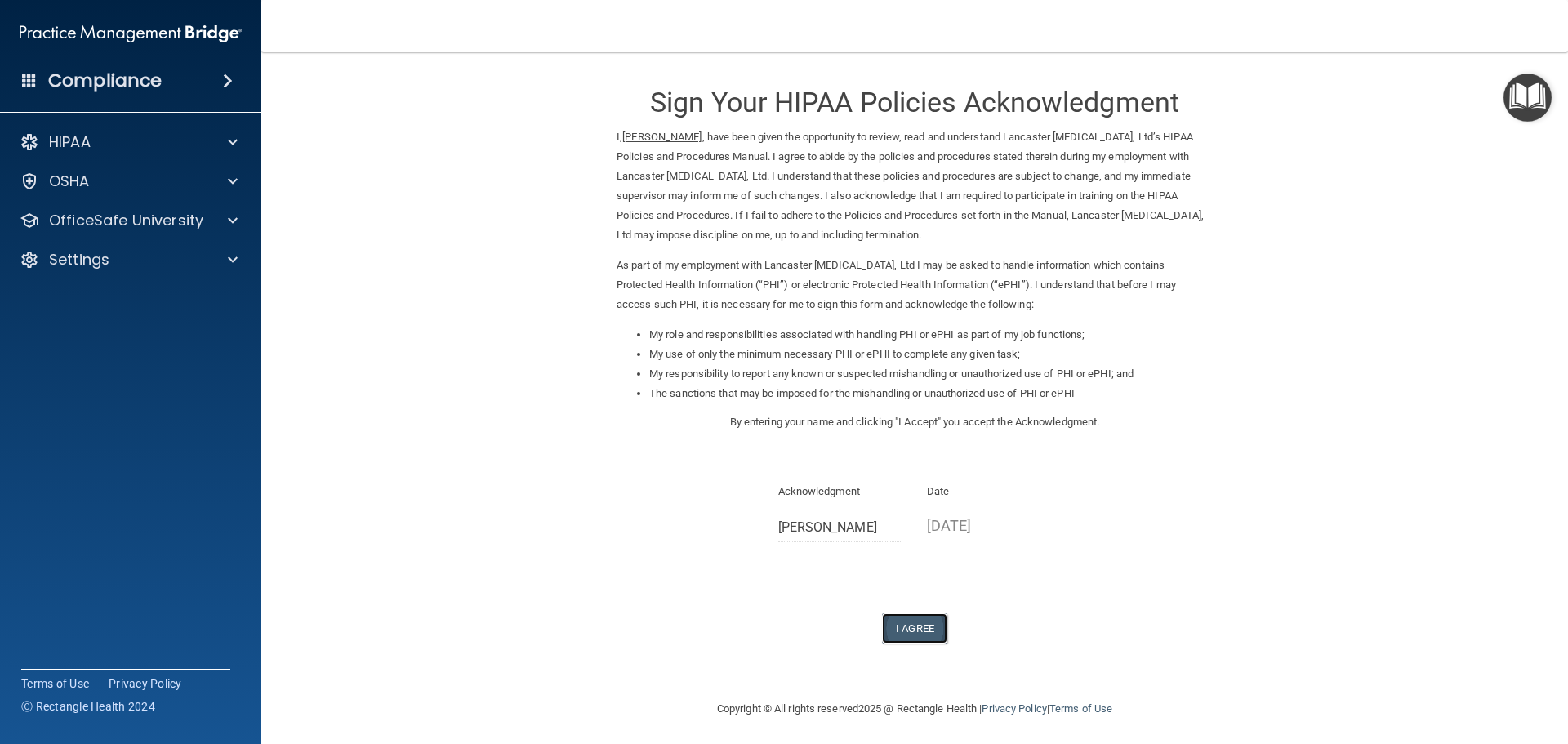
click at [905, 631] on button "I Agree" at bounding box center [915, 628] width 66 height 30
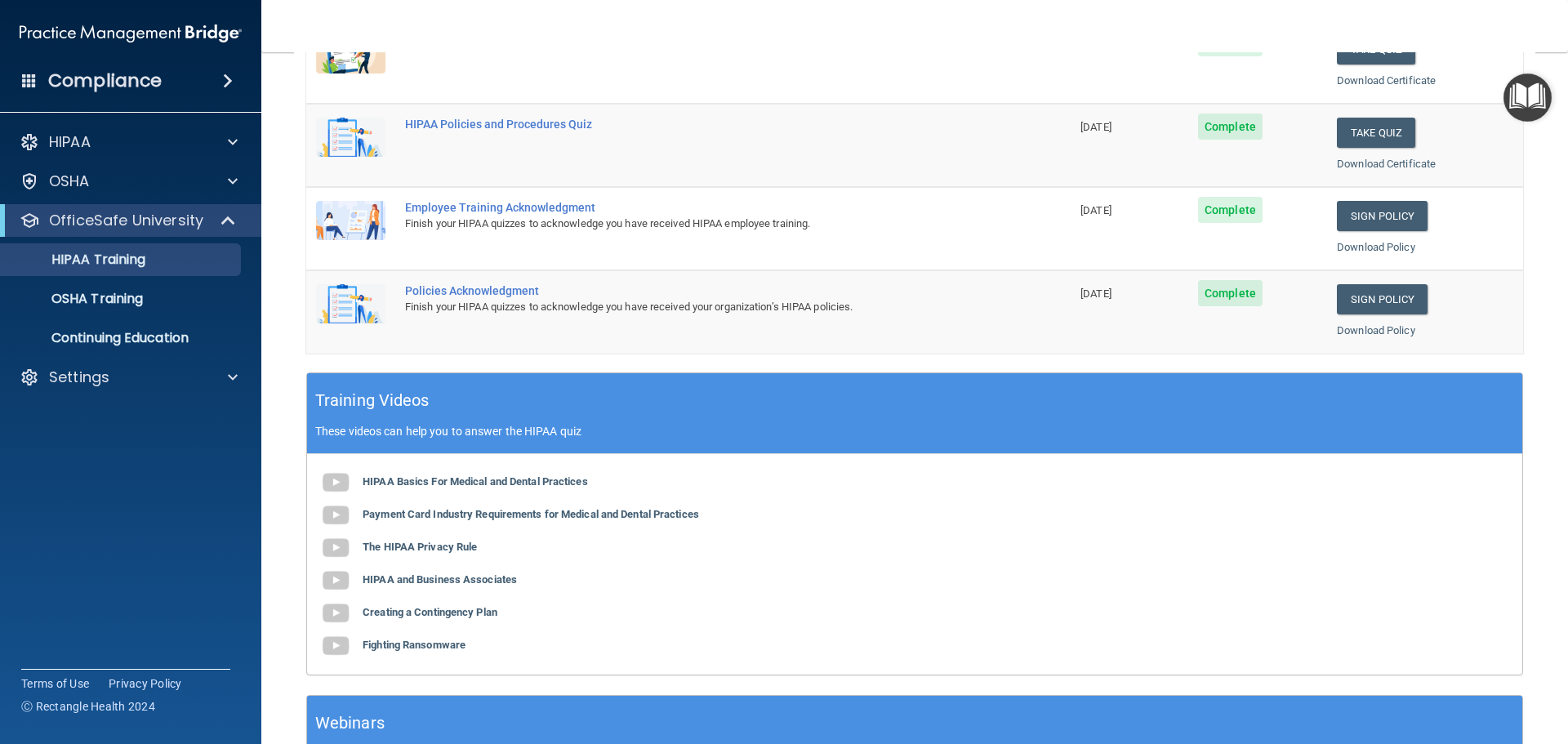
scroll to position [486, 0]
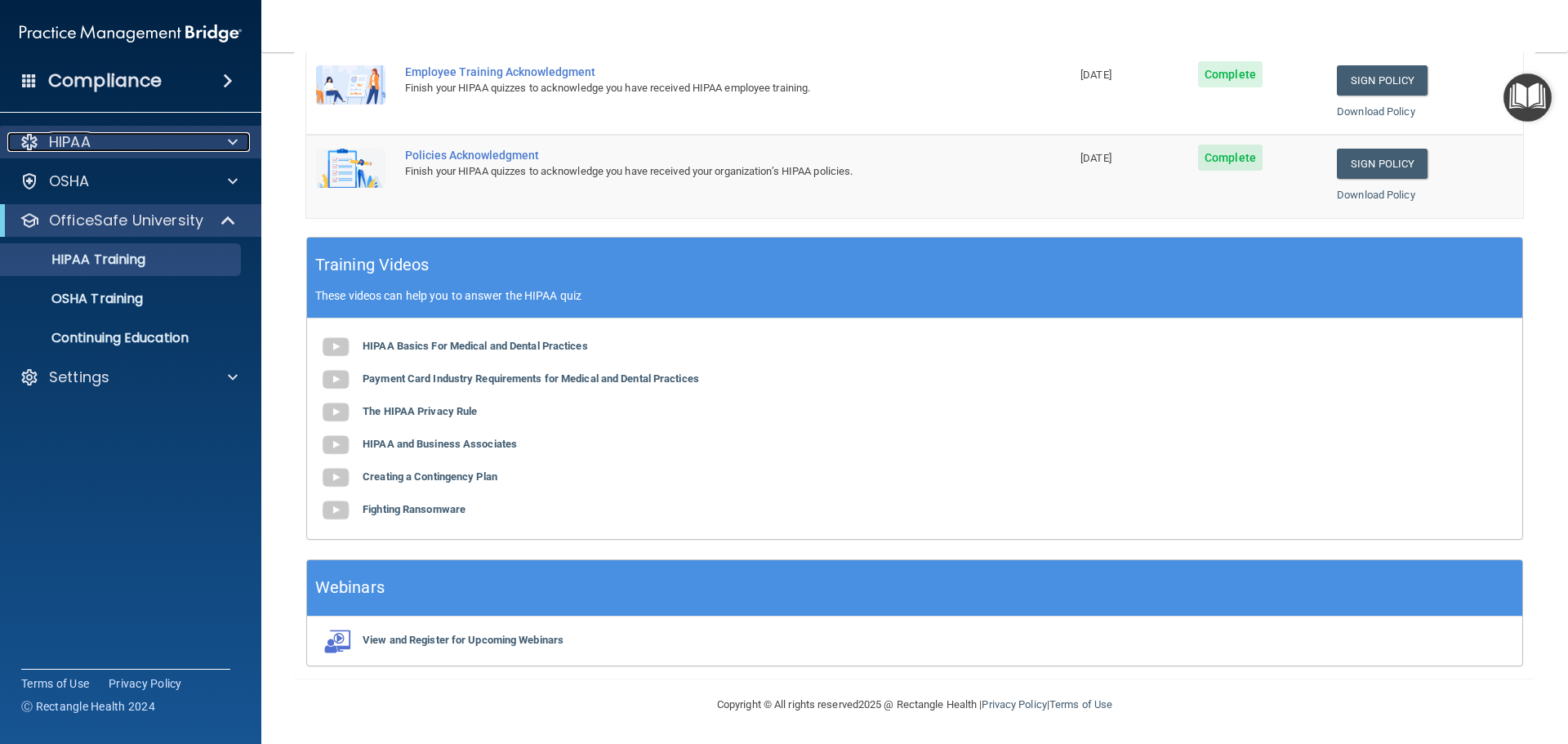
click at [227, 138] on div at bounding box center [230, 142] width 41 height 20
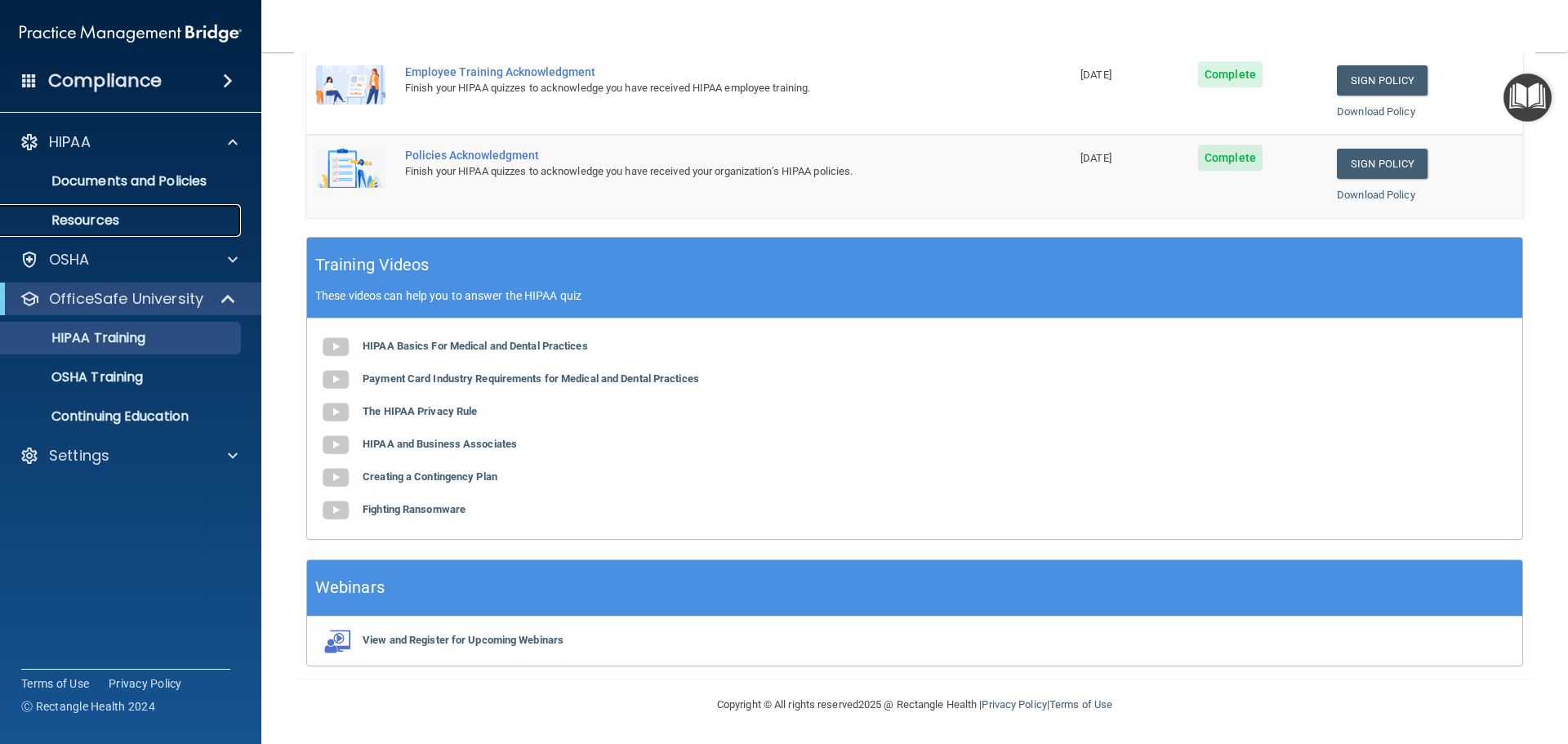
click at [98, 222] on p "Resources" at bounding box center [123, 220] width 223 height 16
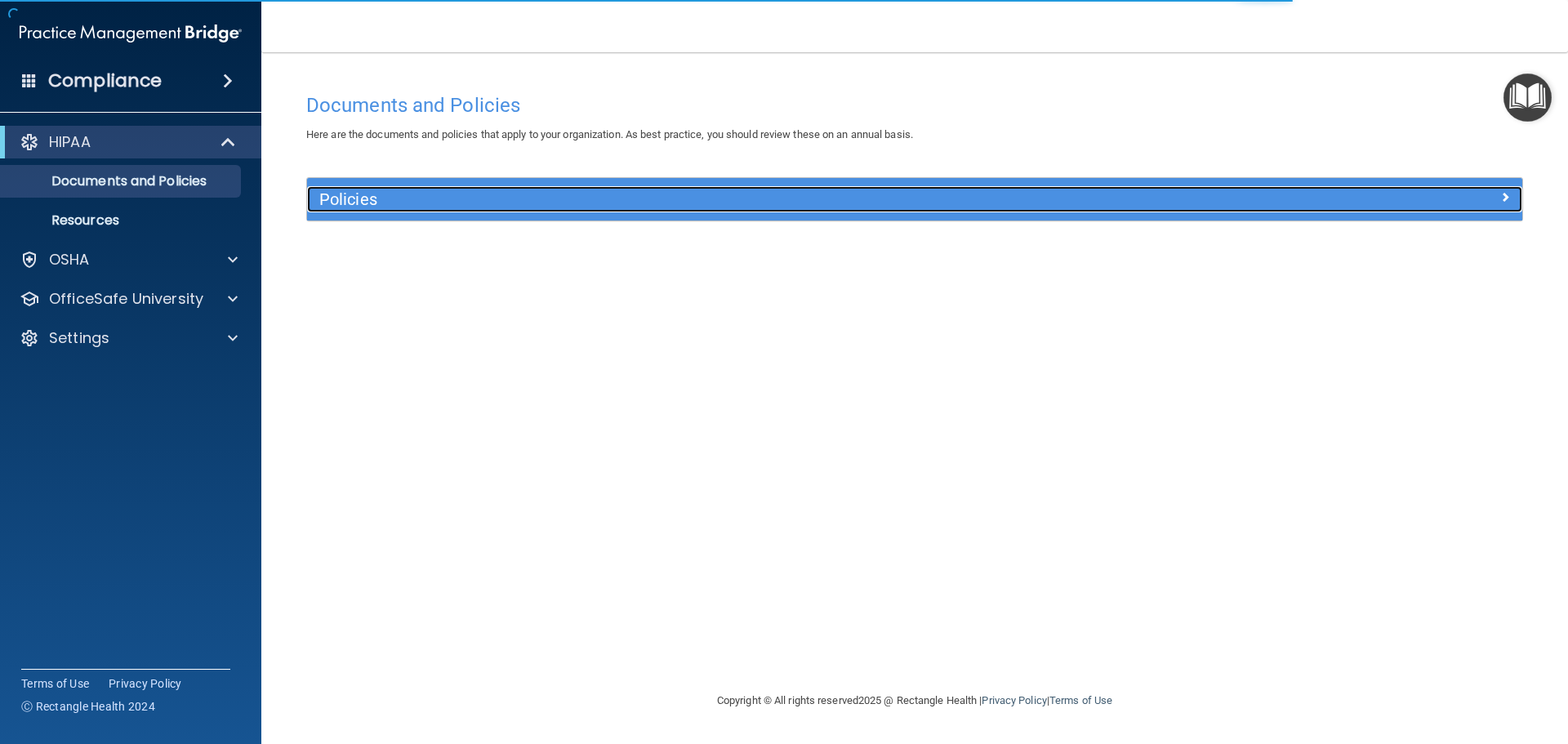
click at [352, 205] on h5 "Policies" at bounding box center [762, 199] width 887 height 18
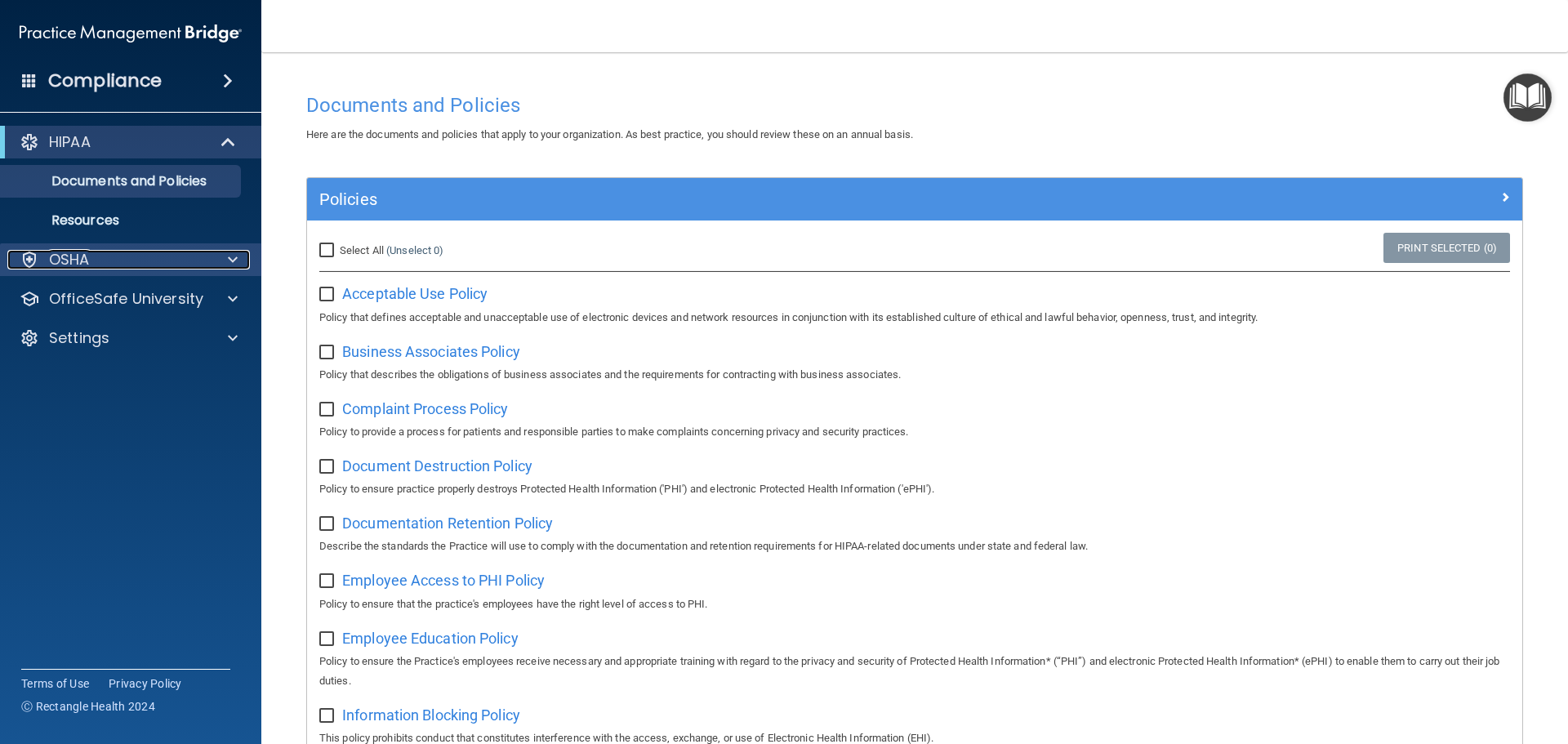
click at [64, 255] on p "OSHA" at bounding box center [69, 260] width 41 height 20
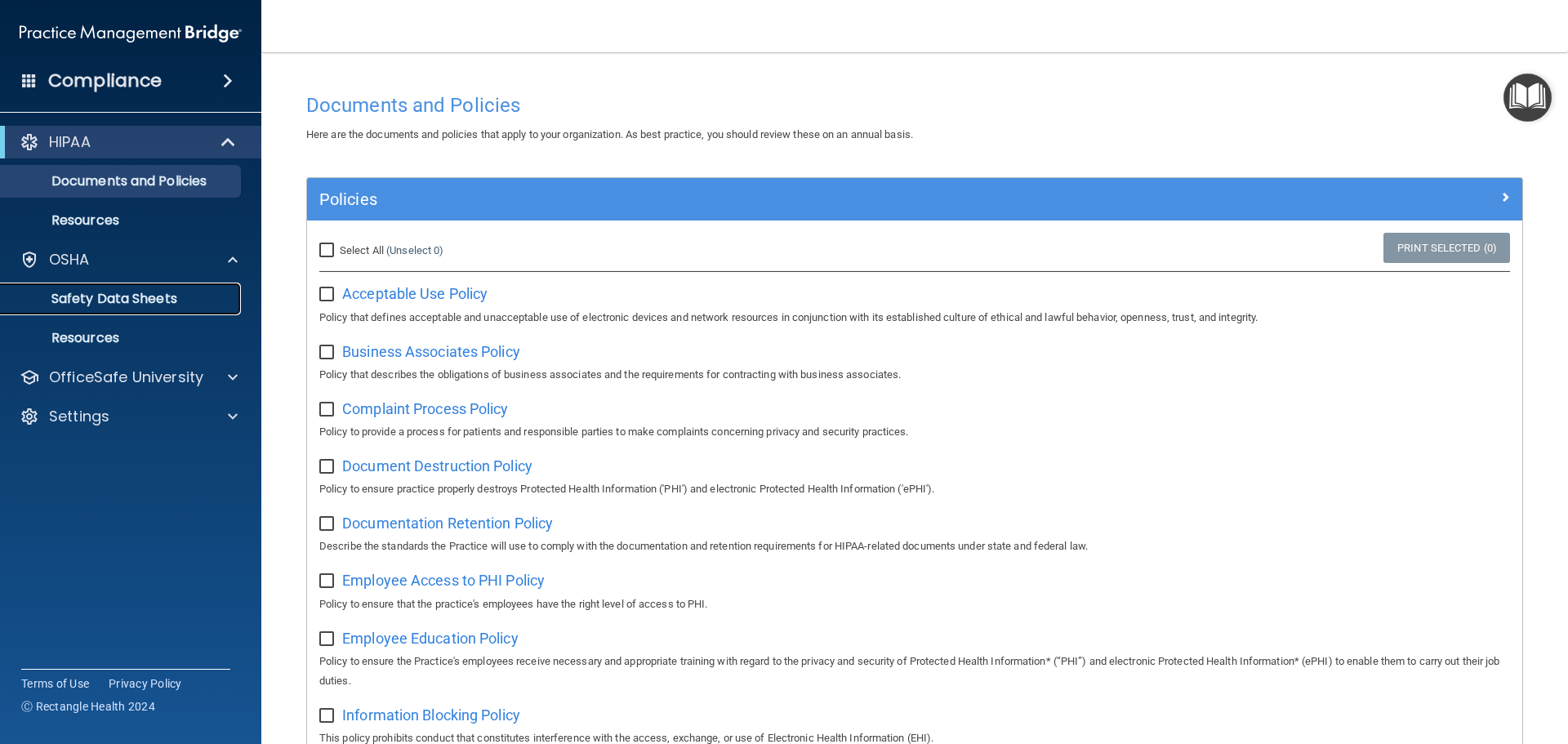
click at [94, 296] on p "Safety Data Sheets" at bounding box center [123, 299] width 223 height 16
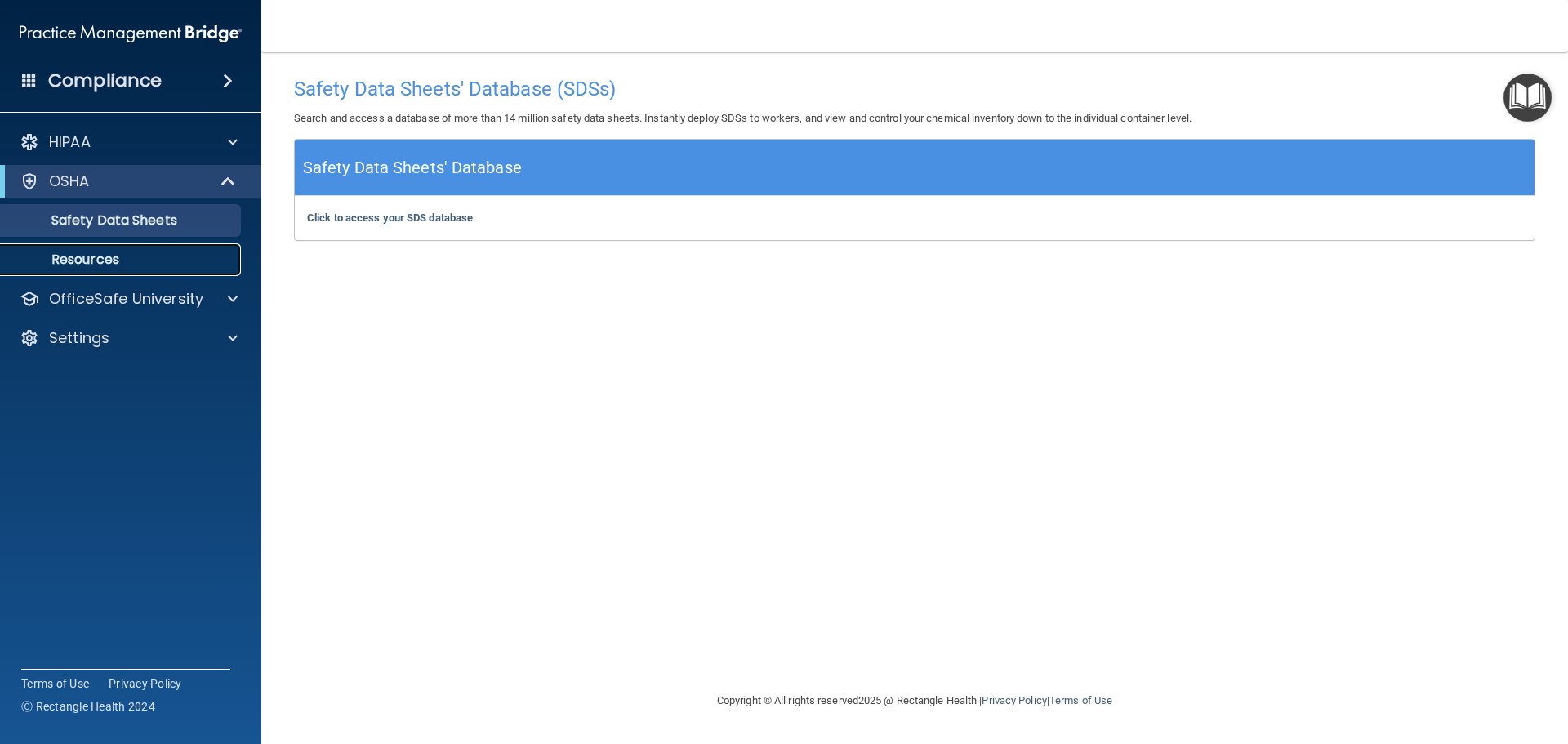
click at [113, 264] on p "Resources" at bounding box center [123, 259] width 223 height 16
